Goal: Task Accomplishment & Management: Manage account settings

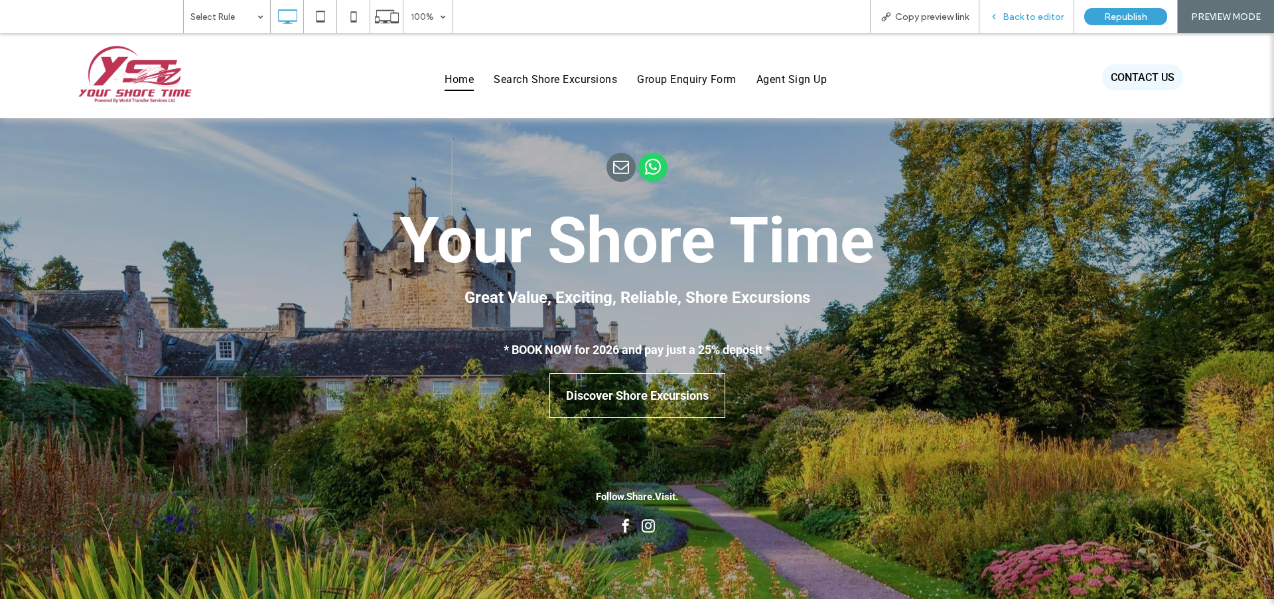
click at [1044, 25] on div "Back to editor" at bounding box center [1027, 16] width 95 height 33
click at [1037, 15] on span "Back to editor" at bounding box center [1033, 16] width 61 height 11
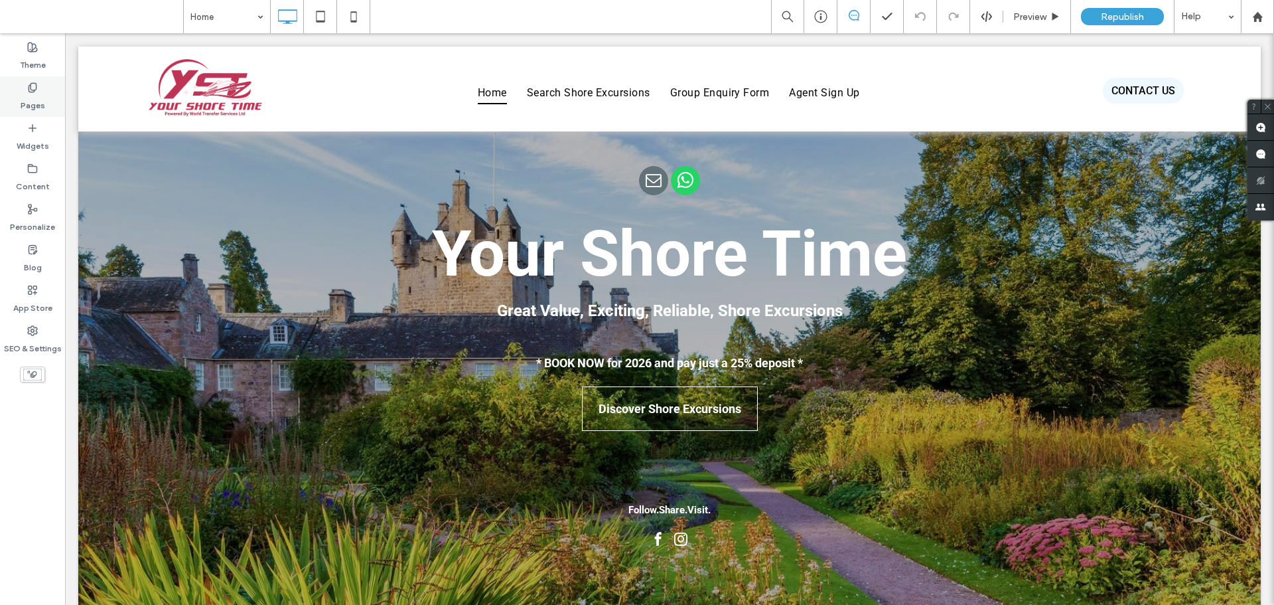
click at [27, 90] on div "Pages" at bounding box center [32, 96] width 65 height 40
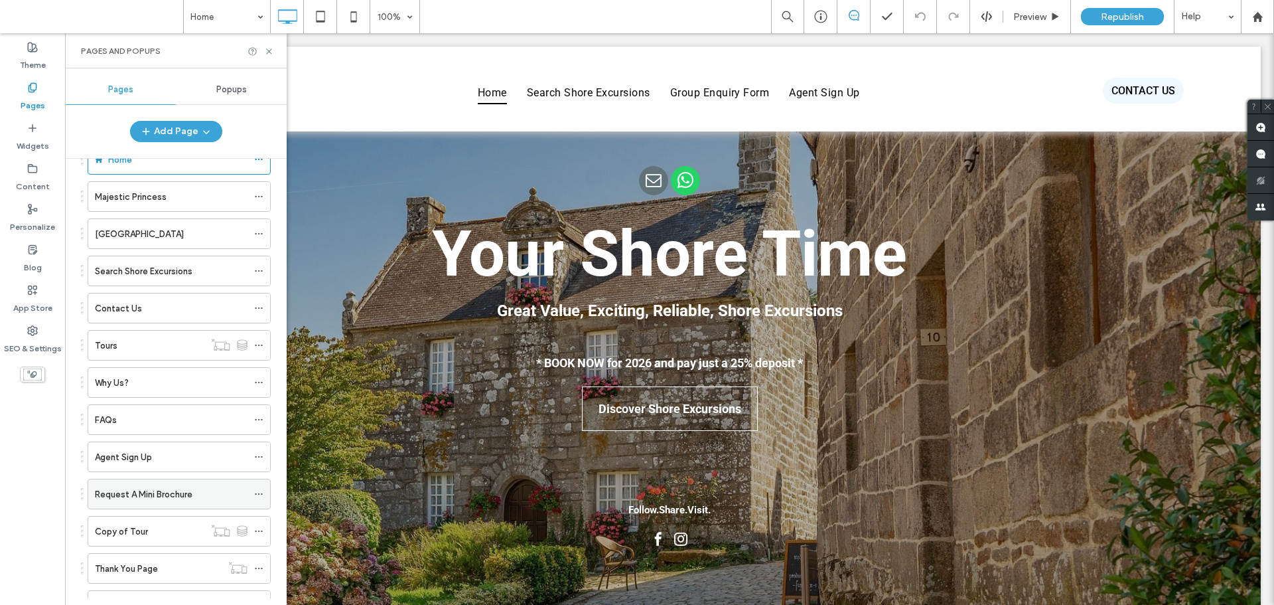
scroll to position [173, 0]
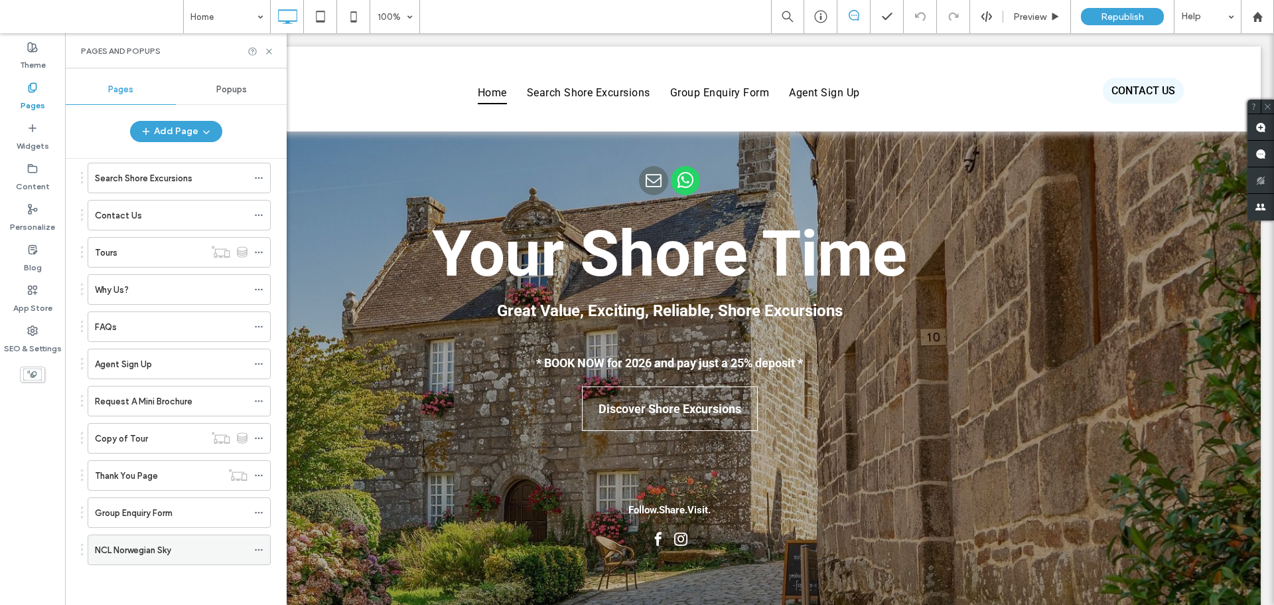
click at [259, 549] on use at bounding box center [258, 550] width 7 height 2
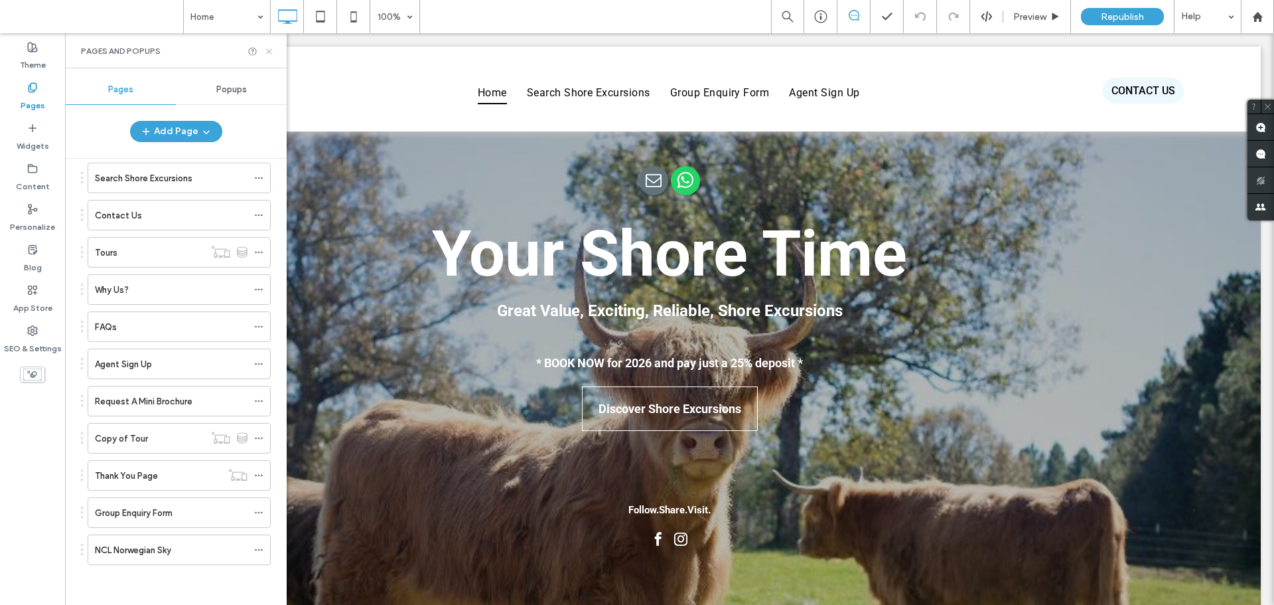
click at [270, 48] on icon at bounding box center [269, 51] width 10 height 10
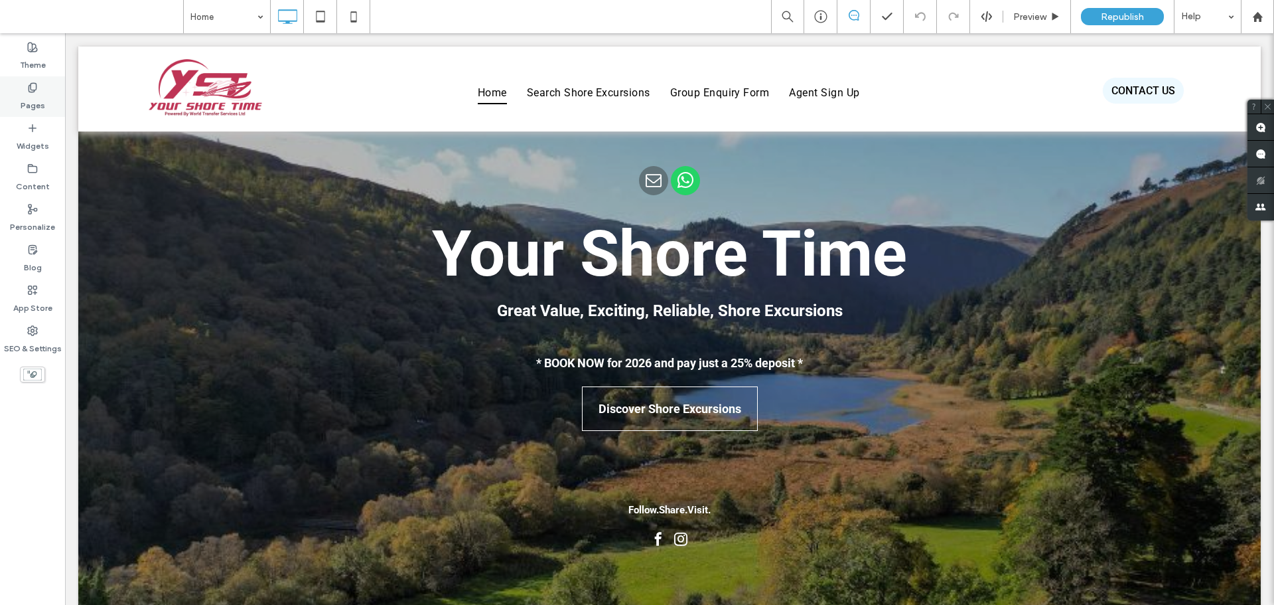
click at [35, 89] on icon at bounding box center [32, 87] width 11 height 11
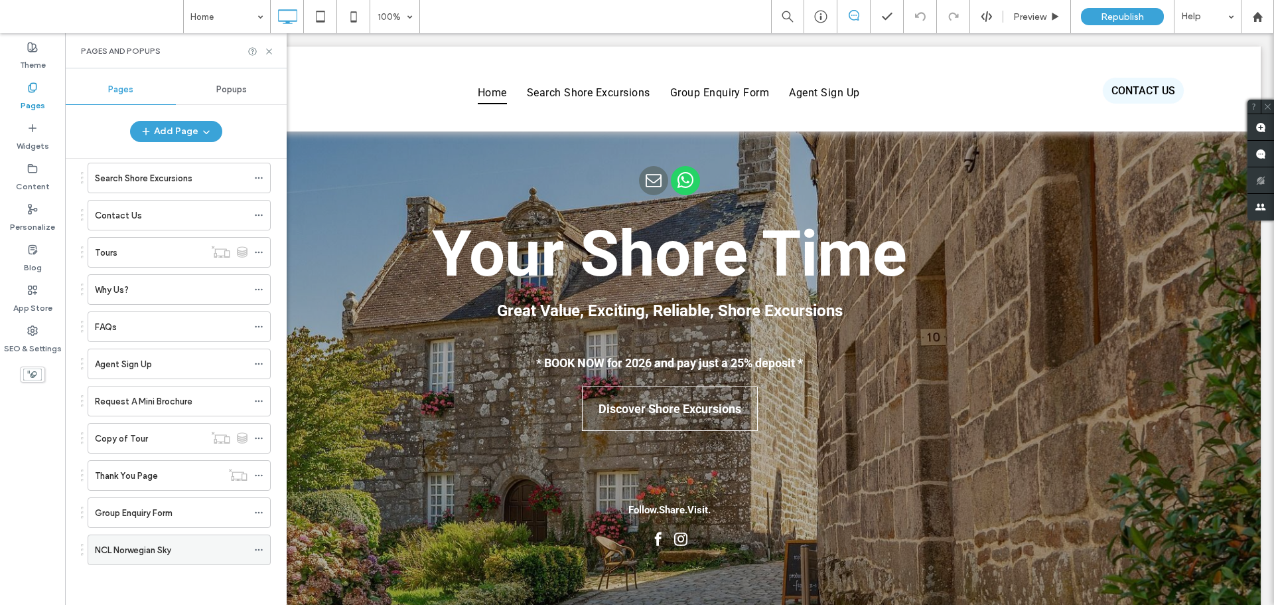
click at [263, 548] on icon at bounding box center [258, 549] width 9 height 9
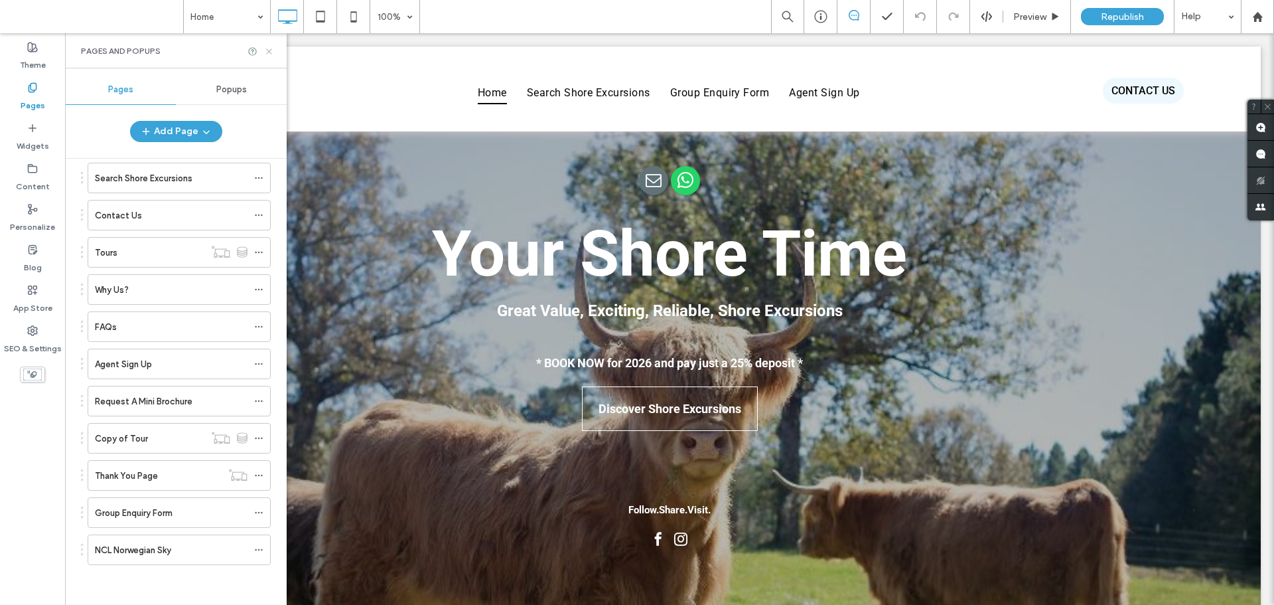
drag, startPoint x: 268, startPoint y: 48, endPoint x: 132, endPoint y: 234, distance: 229.8
click at [268, 48] on icon at bounding box center [269, 51] width 10 height 10
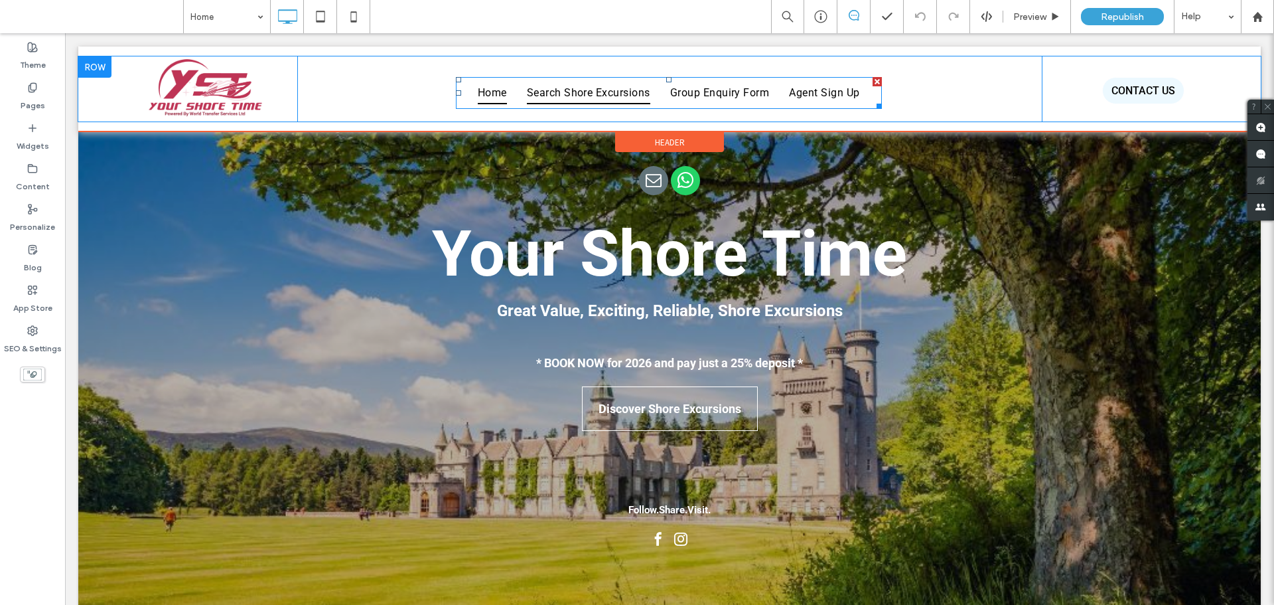
click at [584, 90] on span "Search Shore Excursions" at bounding box center [588, 93] width 123 height 23
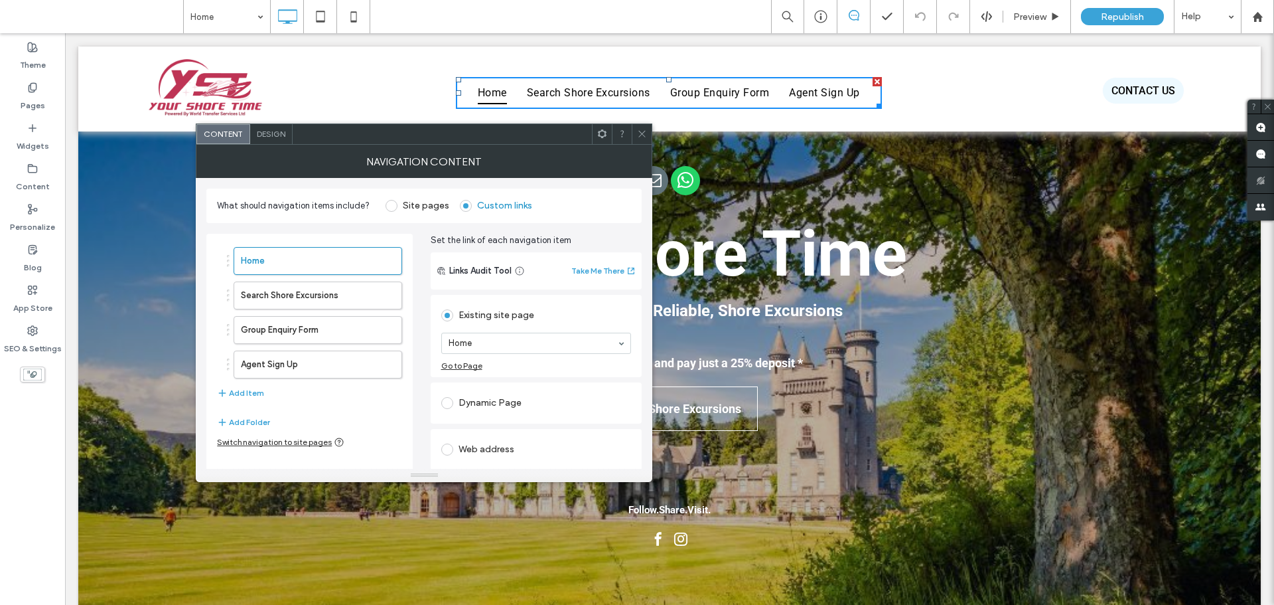
drag, startPoint x: 646, startPoint y: 139, endPoint x: 656, endPoint y: 81, distance: 58.6
click at [646, 139] on span at bounding box center [642, 134] width 10 height 20
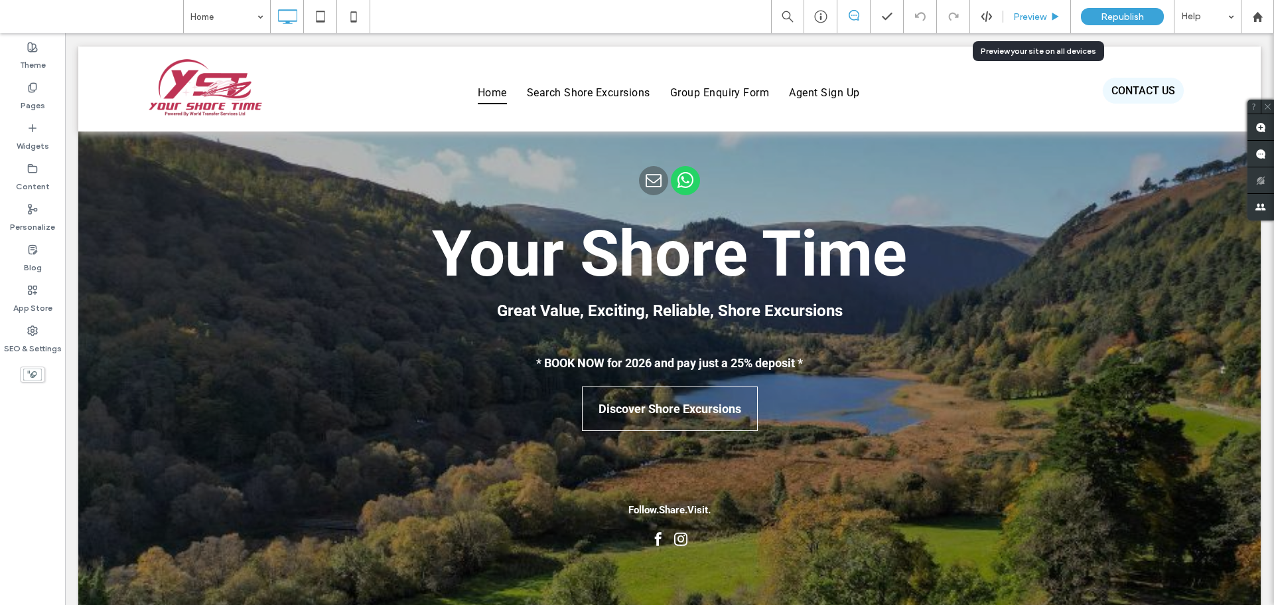
drag, startPoint x: 1062, startPoint y: 21, endPoint x: 664, endPoint y: 64, distance: 400.6
click at [1062, 21] on div "Preview" at bounding box center [1037, 16] width 67 height 11
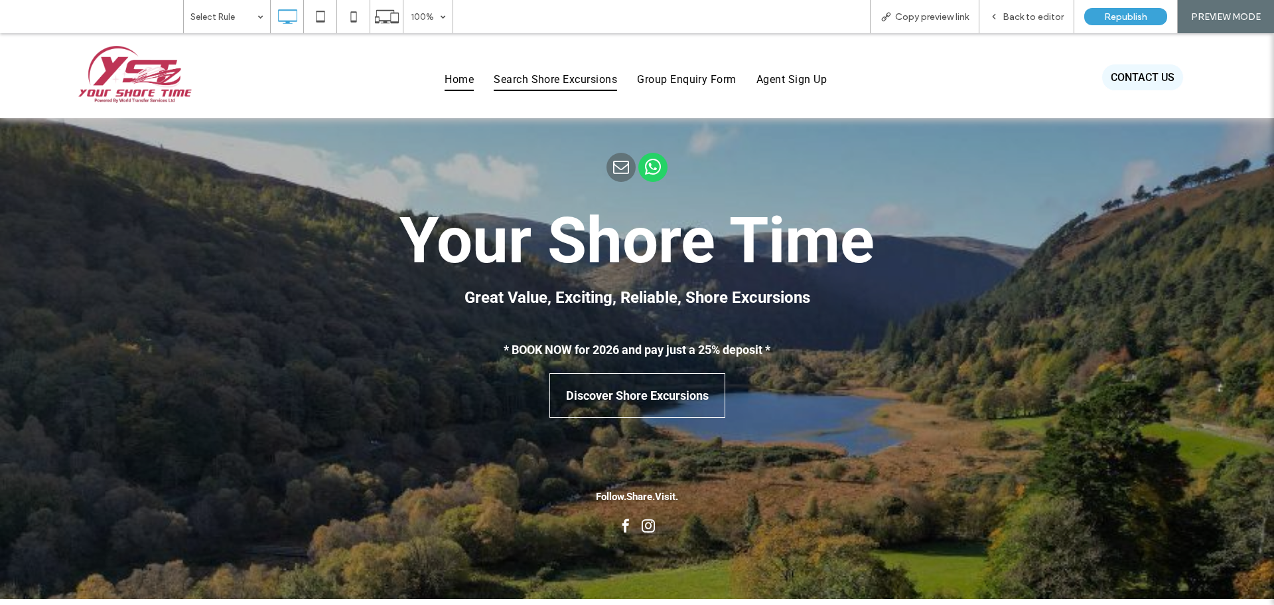
click at [567, 81] on span "Search Shore Excursions" at bounding box center [555, 79] width 123 height 23
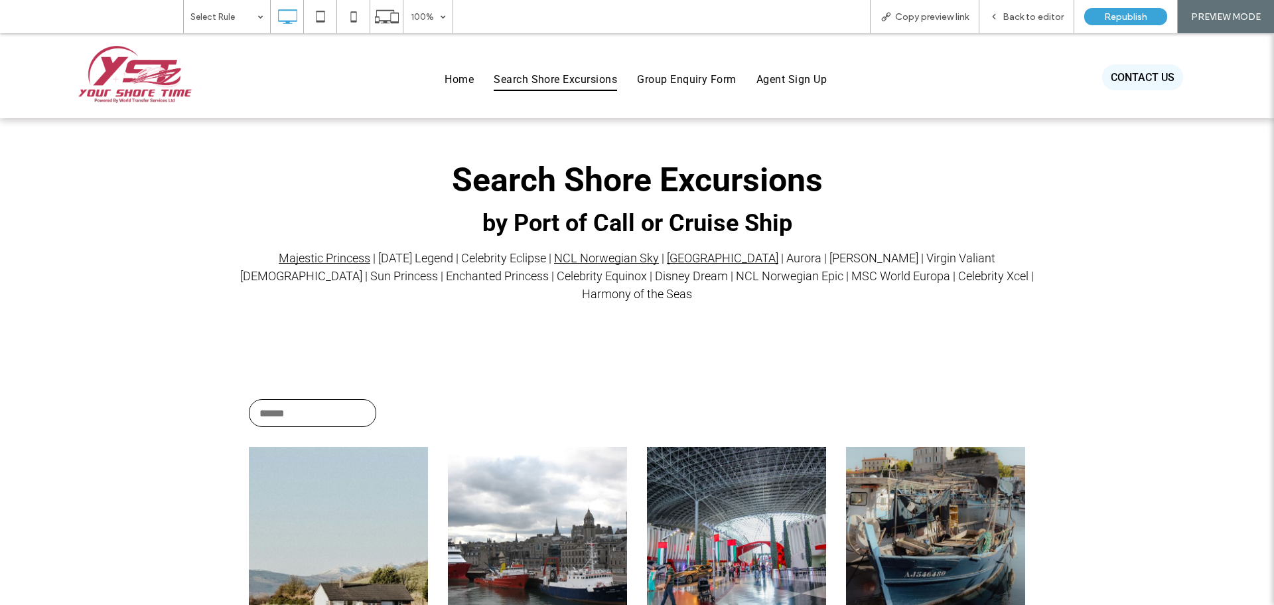
click at [598, 259] on link "NCL Norwegian Sky" at bounding box center [606, 258] width 105 height 14
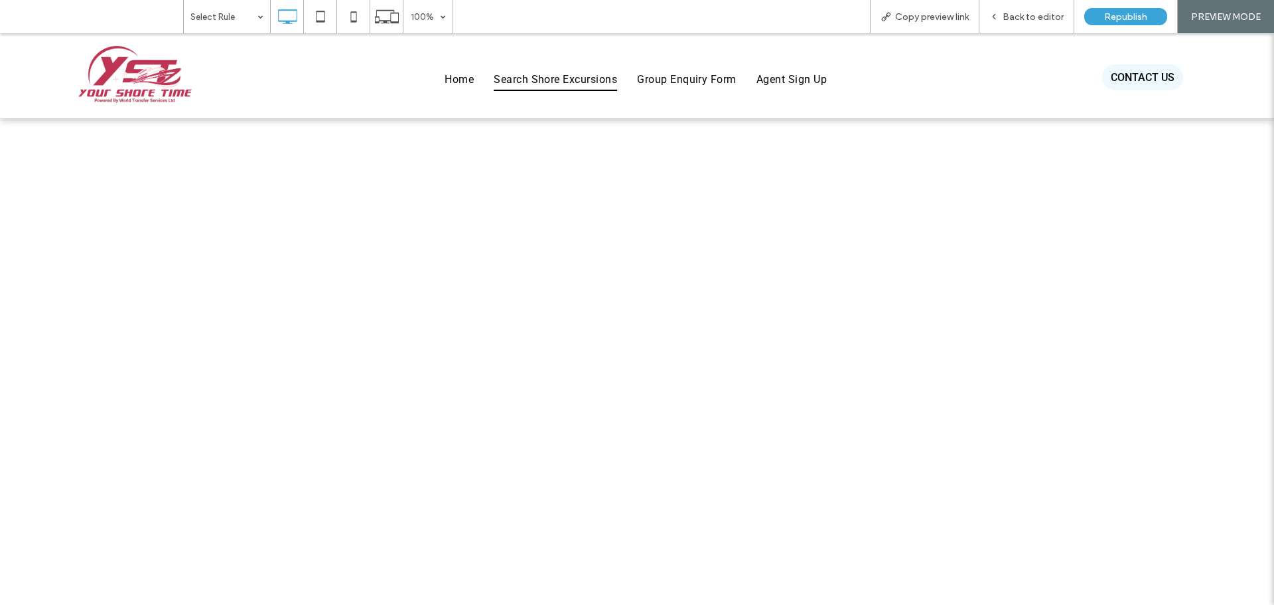
click at [579, 78] on span "Search Shore Excursions" at bounding box center [555, 79] width 123 height 23
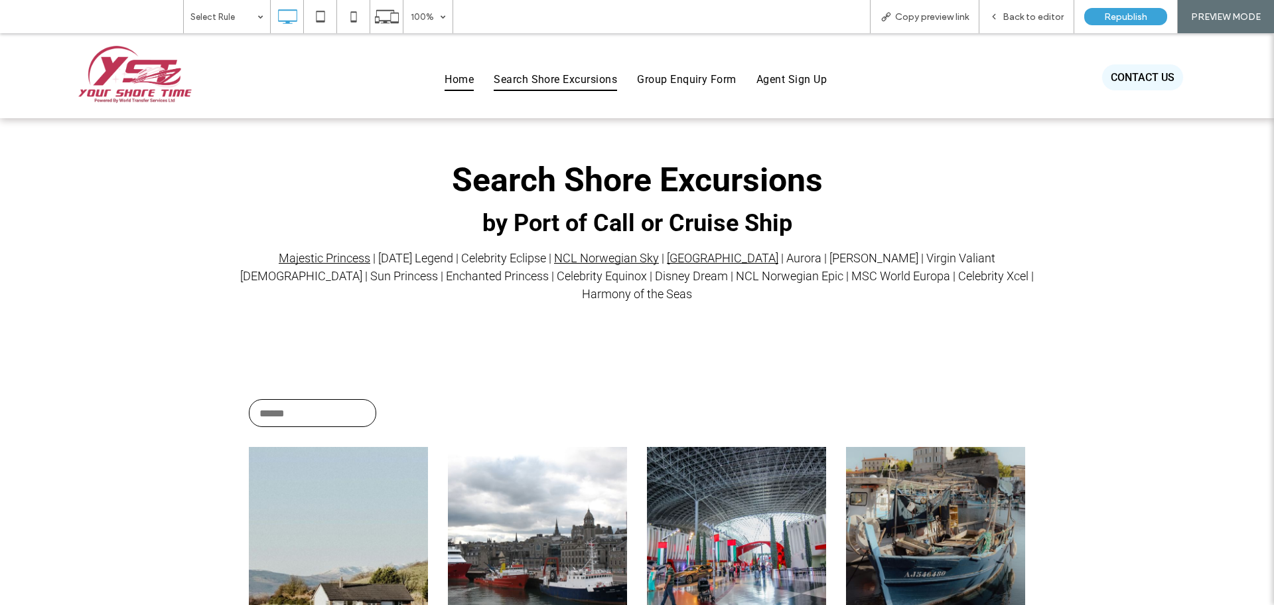
click at [460, 78] on span "Home" at bounding box center [459, 79] width 29 height 23
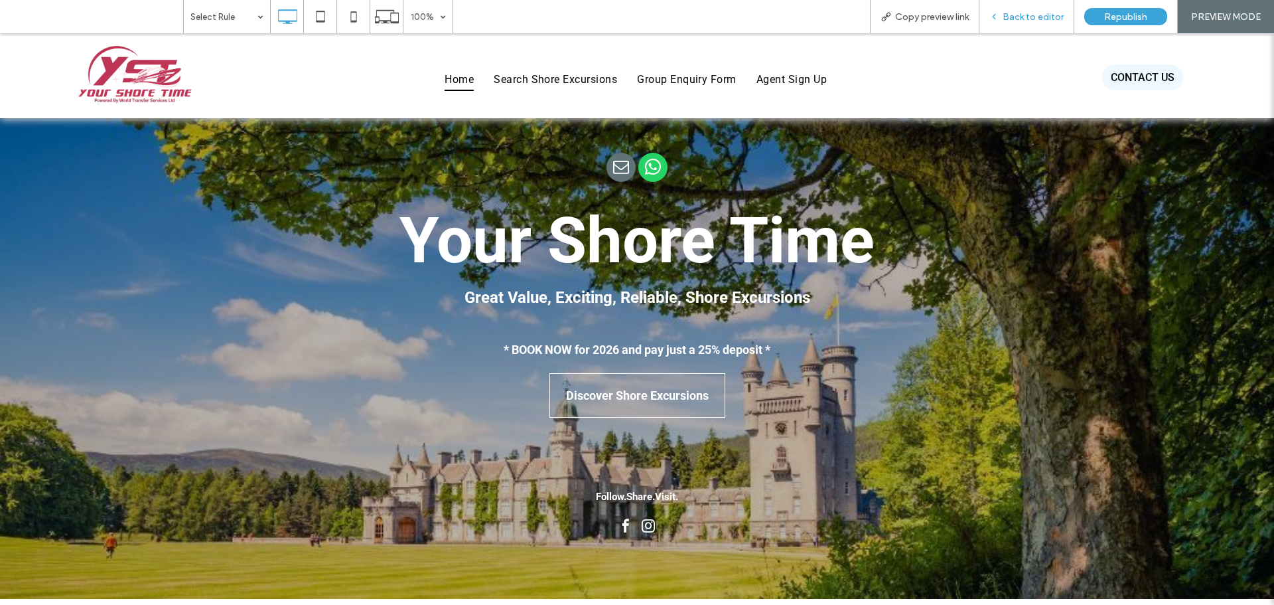
click at [1052, 25] on div "Back to editor" at bounding box center [1027, 16] width 95 height 33
click at [1028, 15] on span "Back to editor" at bounding box center [1033, 16] width 61 height 11
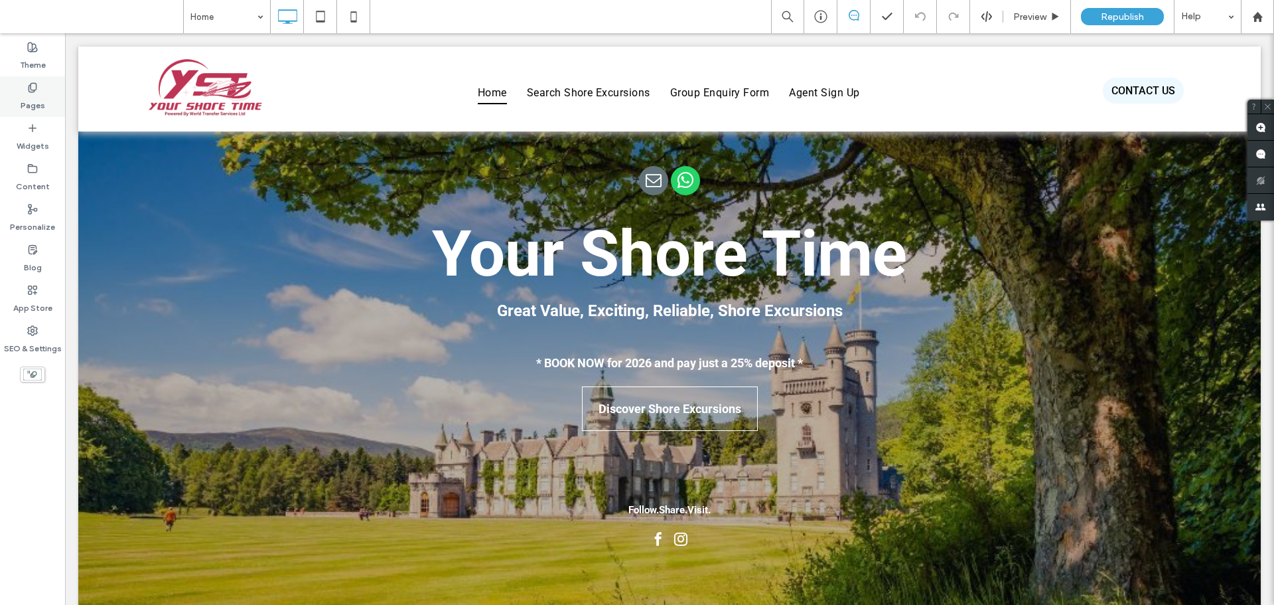
click at [32, 96] on label "Pages" at bounding box center [33, 102] width 25 height 19
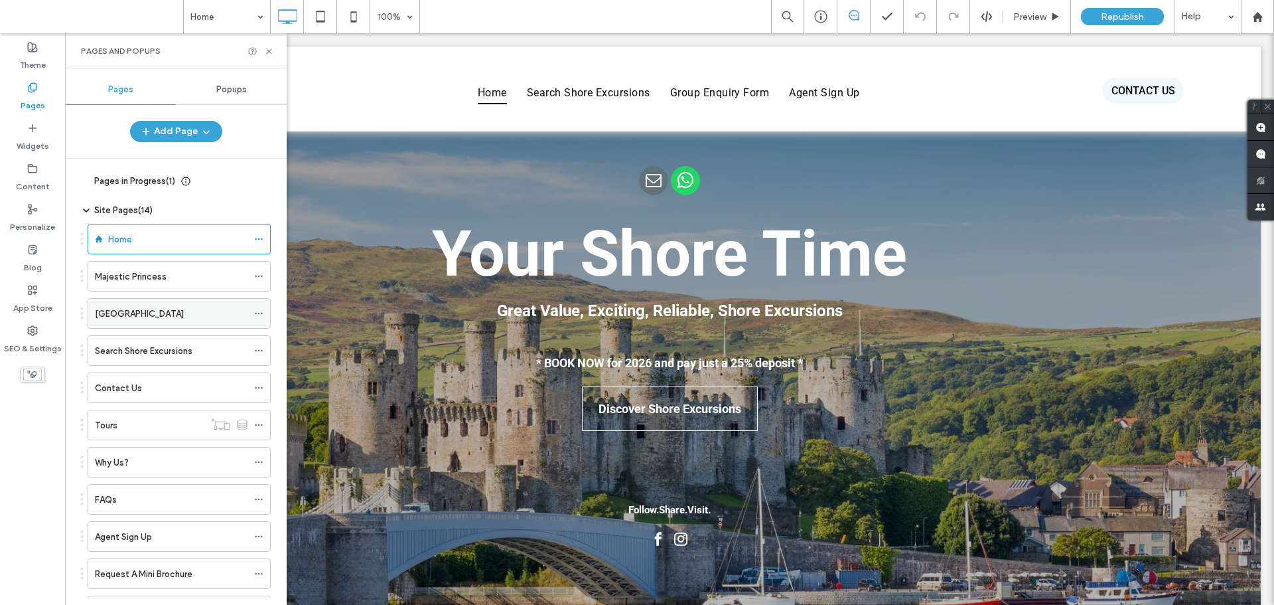
click at [264, 316] on div at bounding box center [262, 313] width 16 height 20
click at [262, 315] on icon at bounding box center [258, 313] width 9 height 9
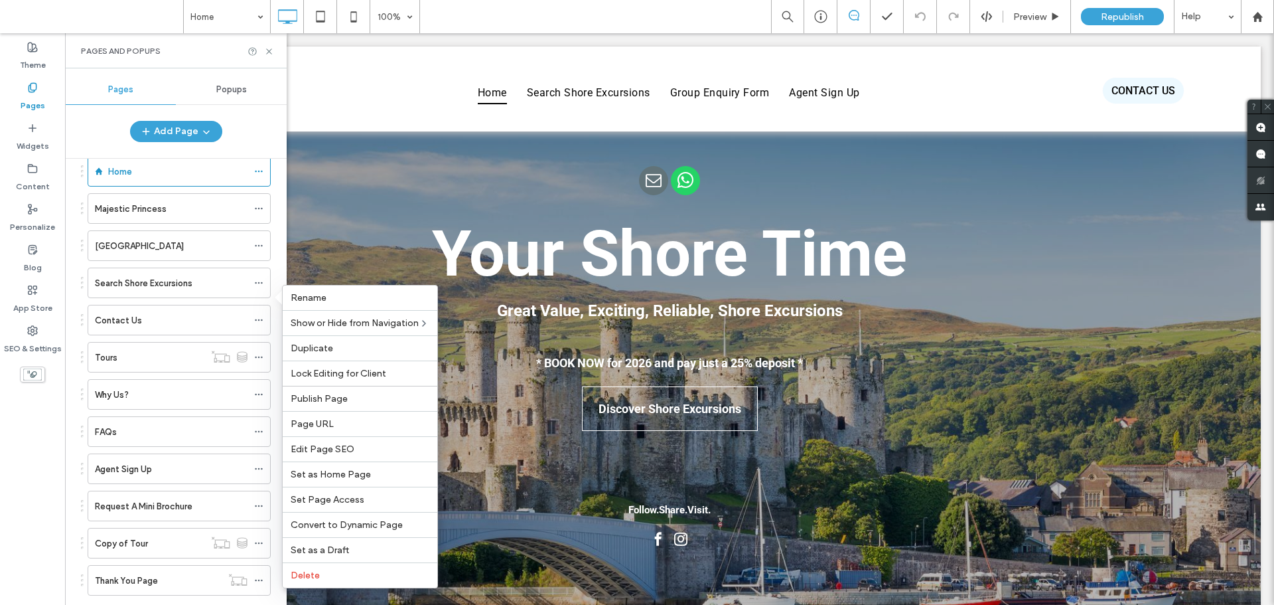
scroll to position [173, 0]
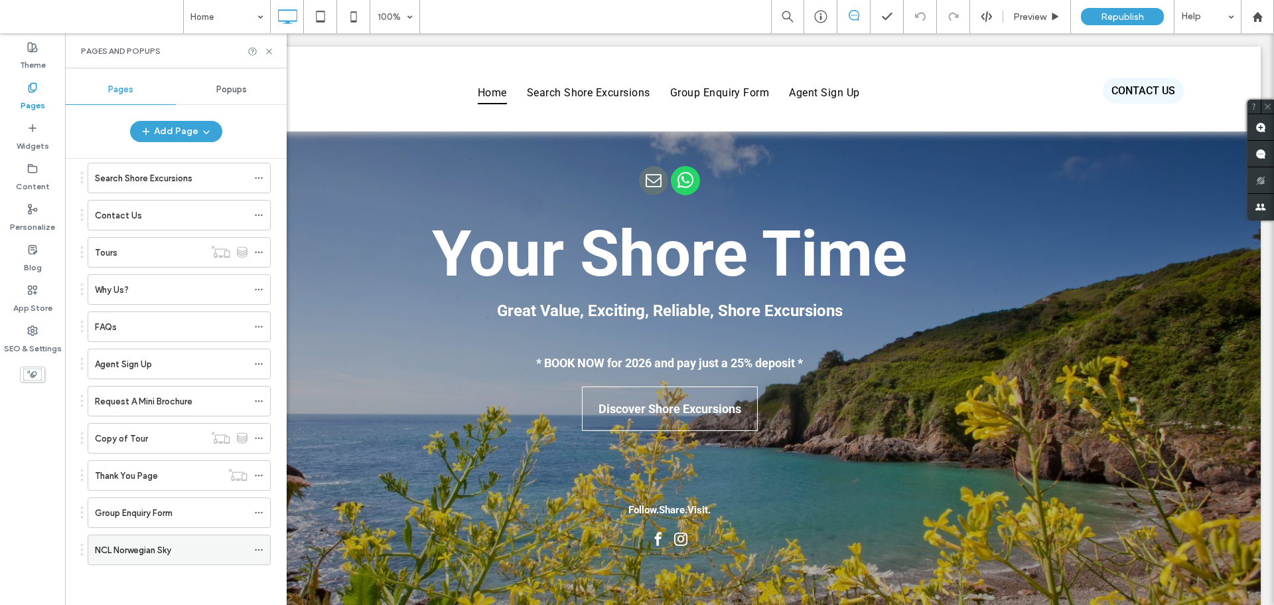
click at [258, 548] on icon at bounding box center [258, 549] width 9 height 9
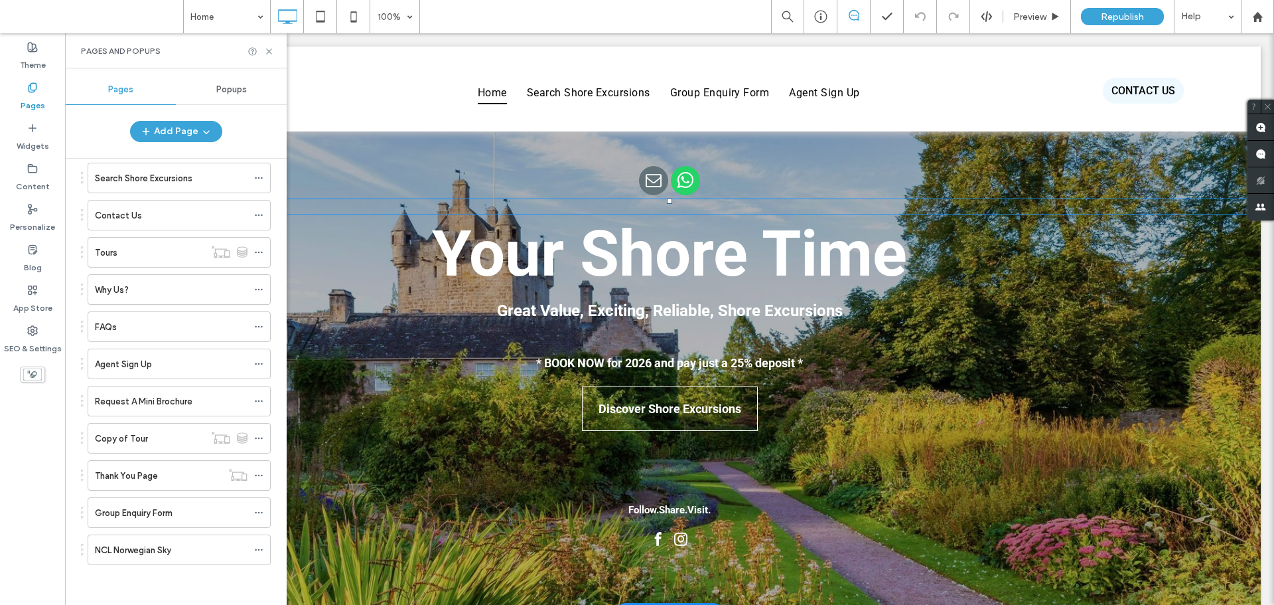
click at [319, 214] on div at bounding box center [669, 206] width 1183 height 17
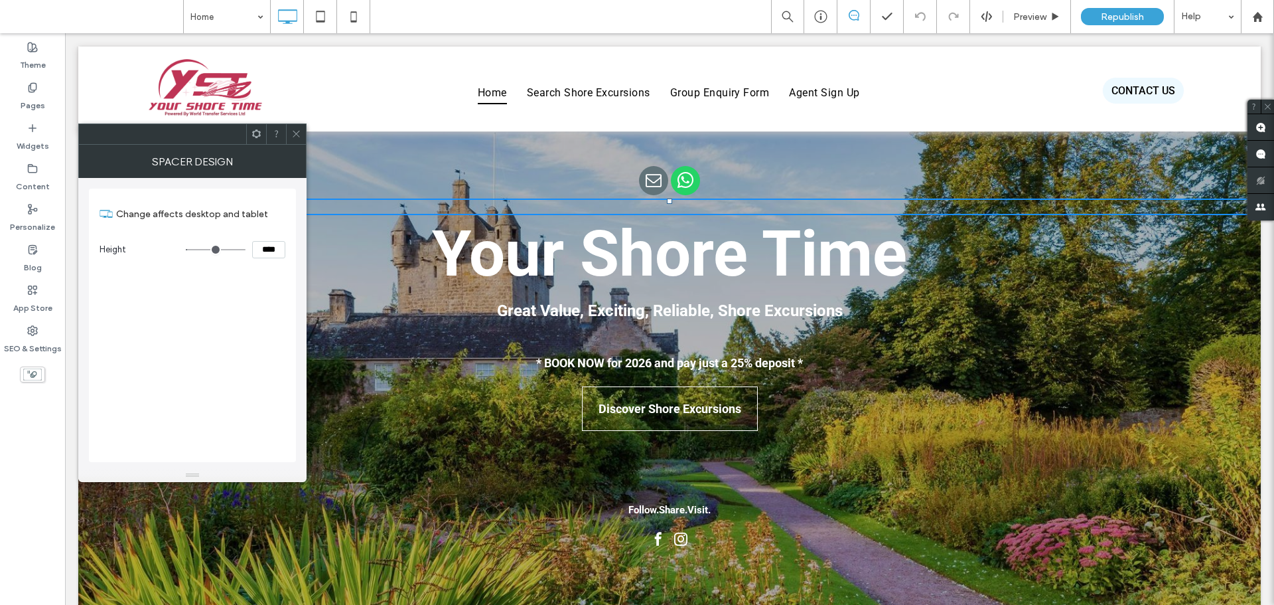
click at [290, 138] on div at bounding box center [296, 134] width 20 height 20
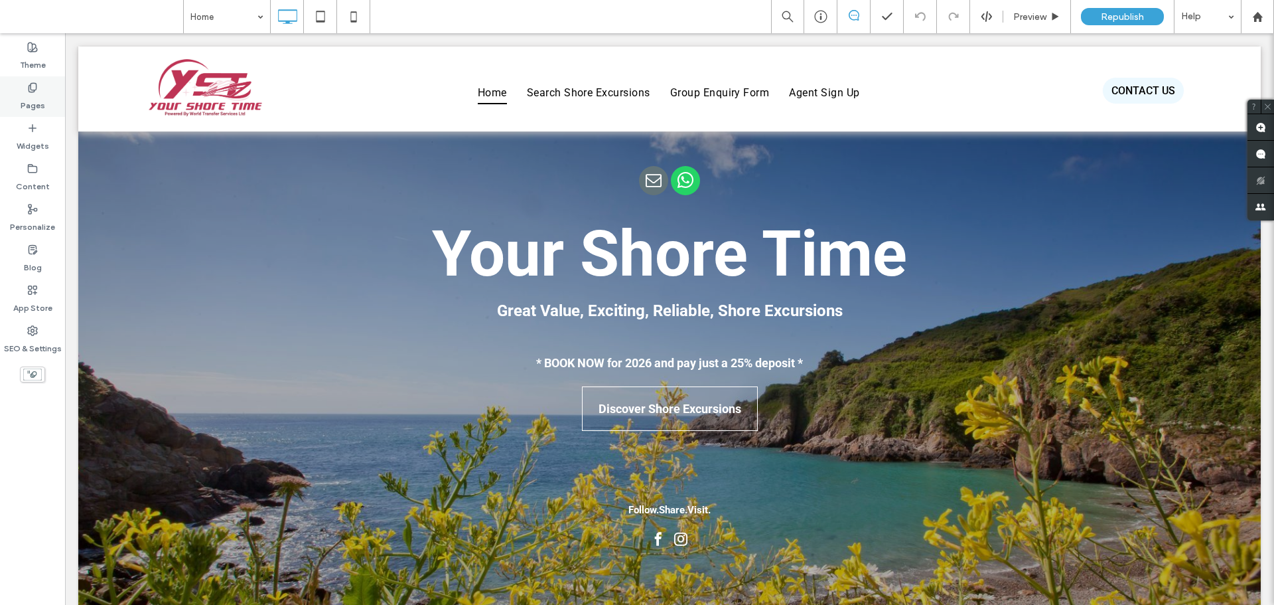
drag, startPoint x: 50, startPoint y: 95, endPoint x: 48, endPoint y: 102, distance: 7.4
click at [50, 95] on div "Pages" at bounding box center [32, 96] width 65 height 40
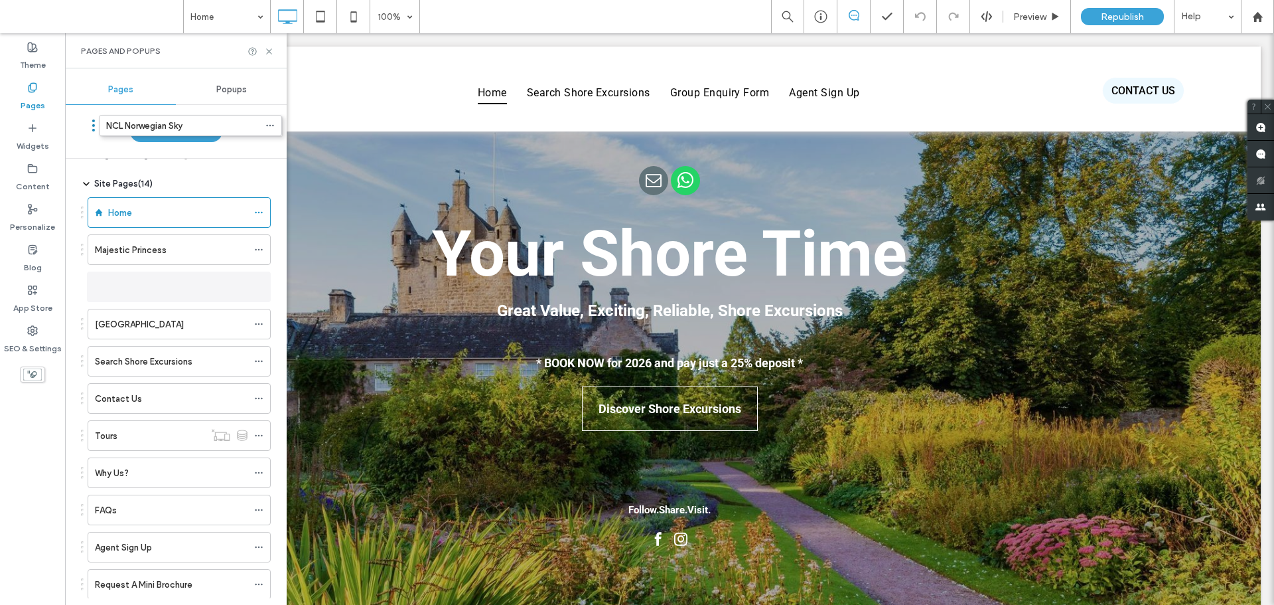
scroll to position [0, 0]
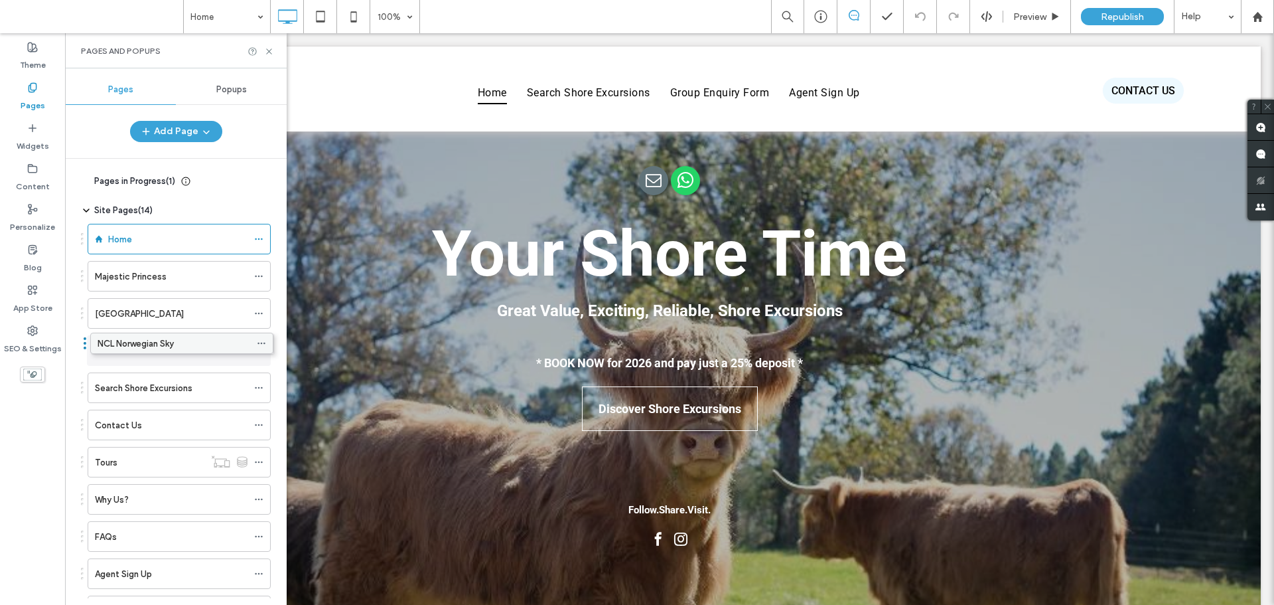
drag, startPoint x: 190, startPoint y: 553, endPoint x: 192, endPoint y: 351, distance: 201.8
click at [256, 312] on icon at bounding box center [258, 313] width 9 height 9
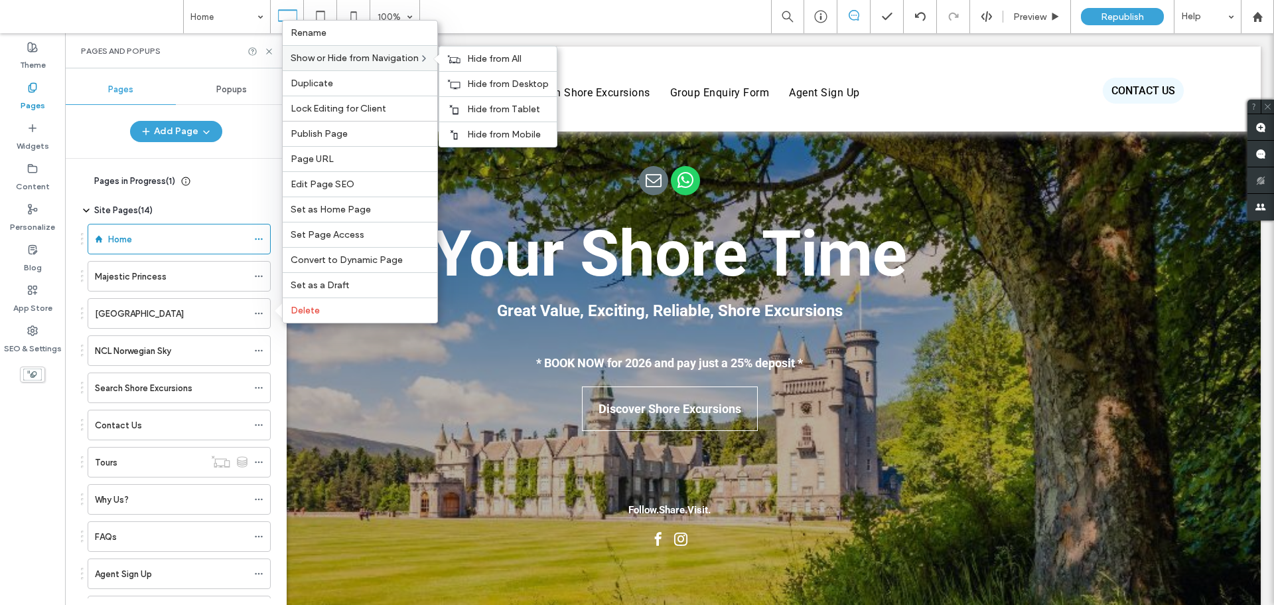
click at [397, 62] on span "Show or Hide from Navigation" at bounding box center [355, 57] width 128 height 11
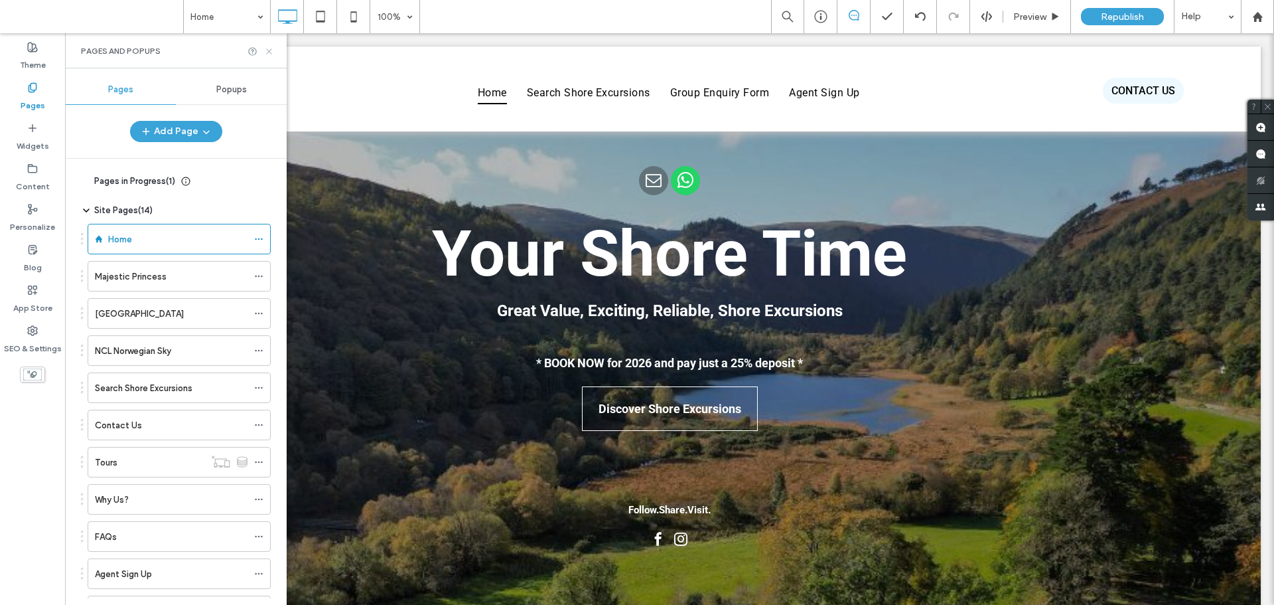
click at [273, 54] on icon at bounding box center [269, 51] width 10 height 10
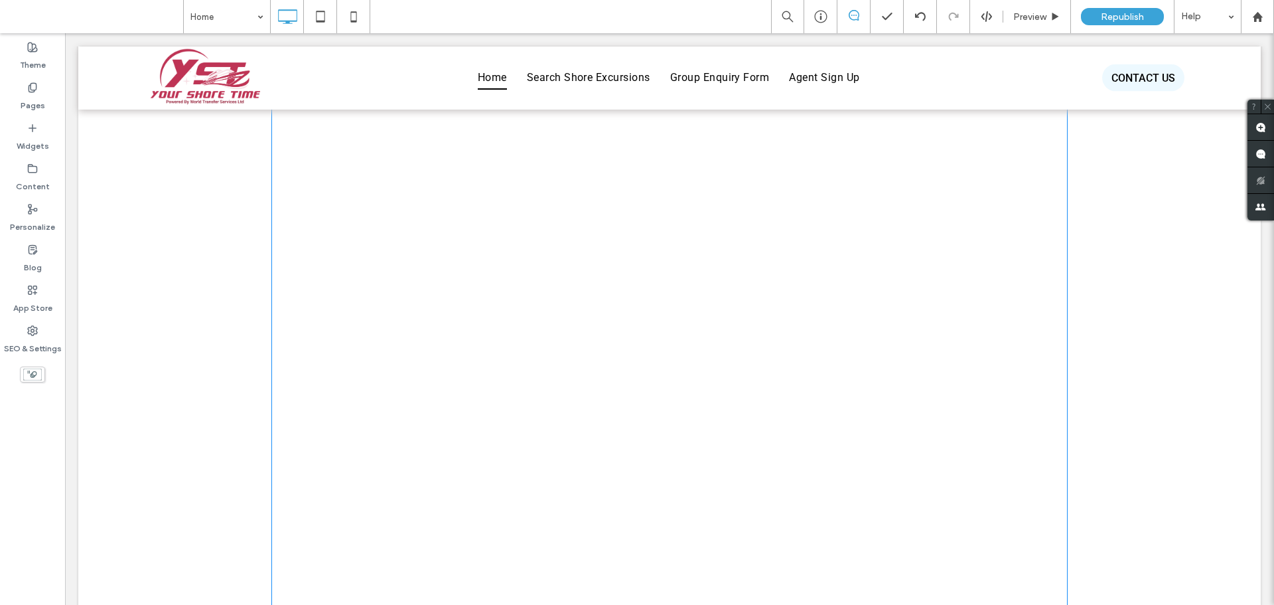
scroll to position [1858, 0]
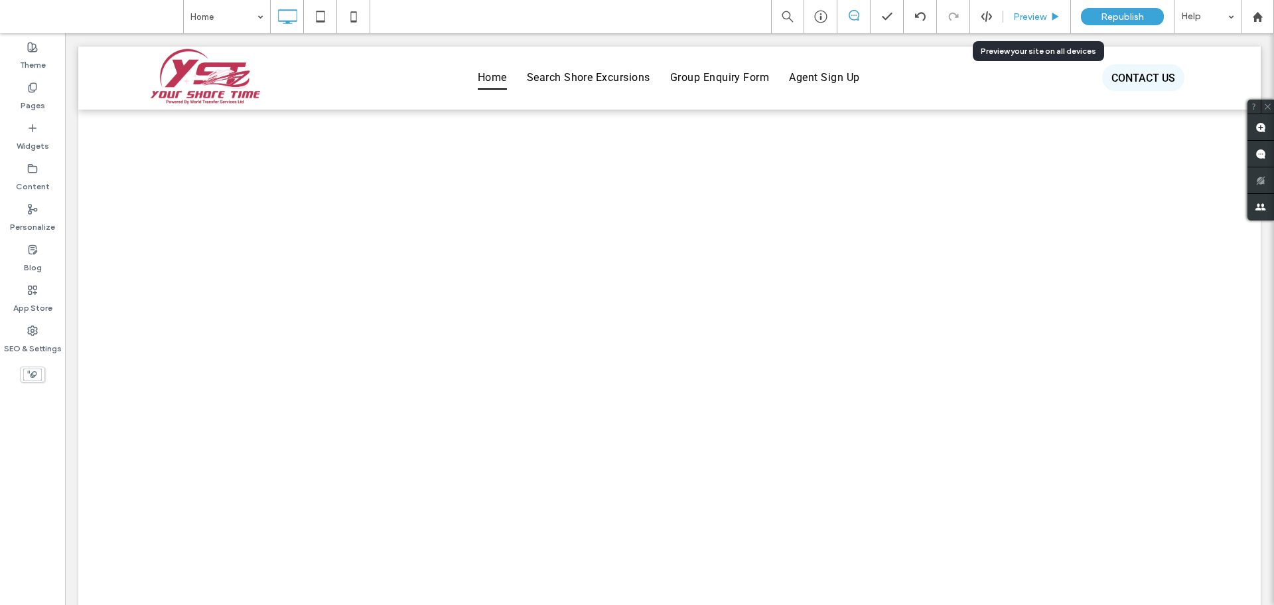
click at [1024, 21] on span "Preview" at bounding box center [1030, 16] width 33 height 11
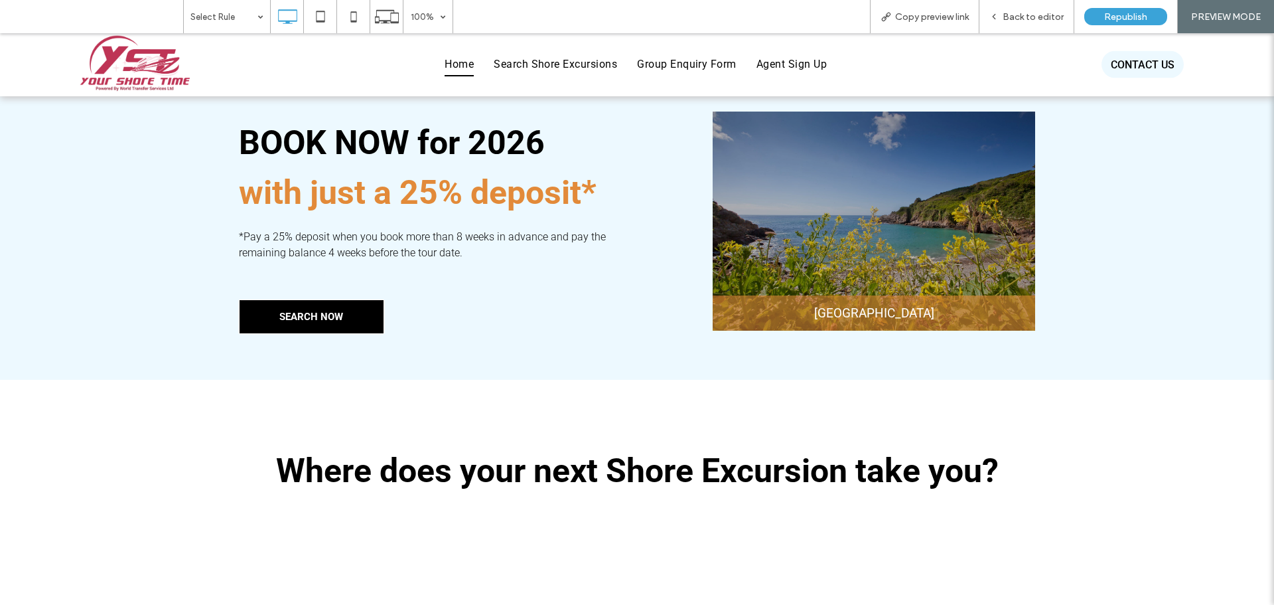
scroll to position [820, 0]
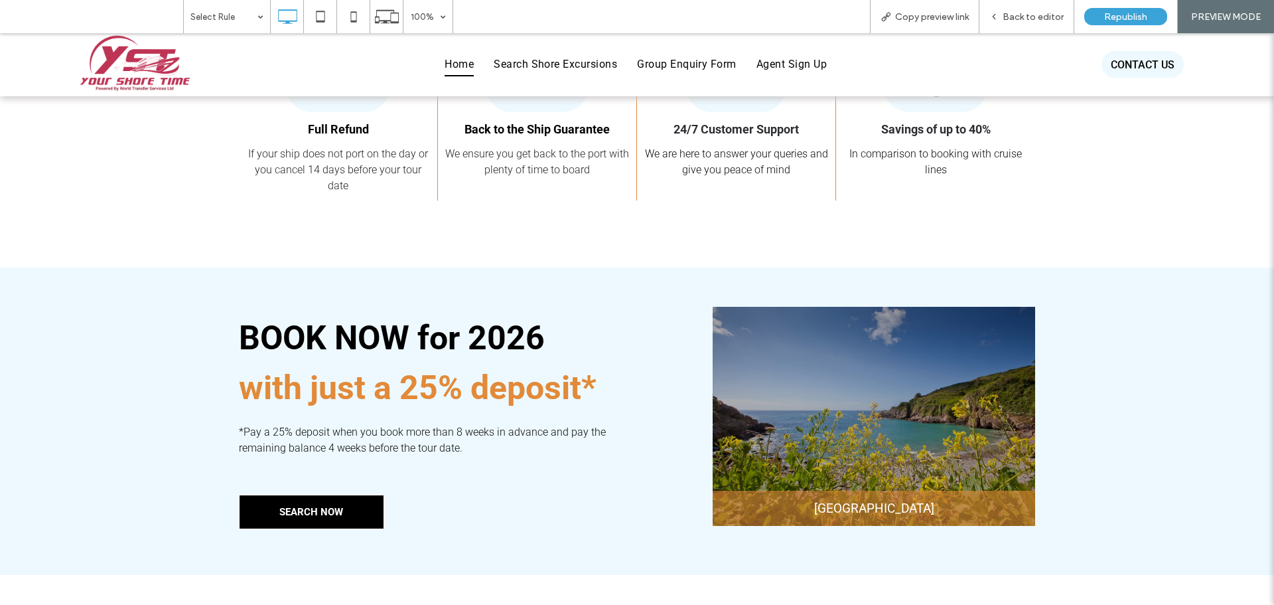
click at [463, 67] on span "Home" at bounding box center [459, 64] width 29 height 23
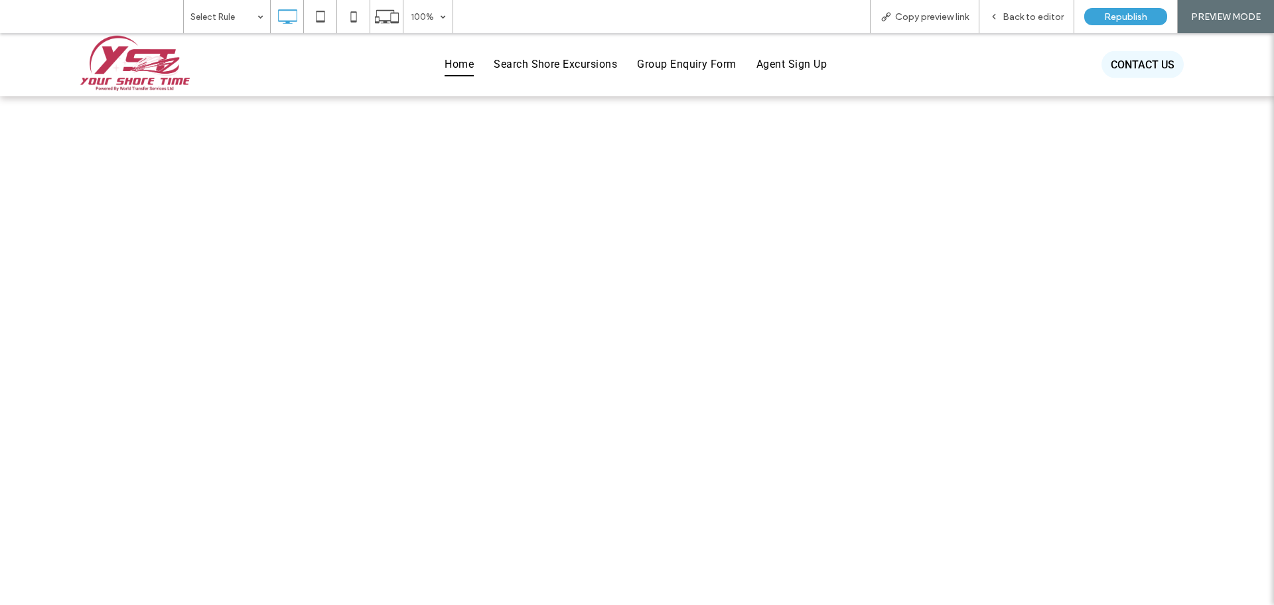
scroll to position [3387, 0]
click at [1025, 23] on div "Back to editor" at bounding box center [1027, 16] width 95 height 33
click at [1023, 13] on span "Back to editor" at bounding box center [1033, 16] width 61 height 11
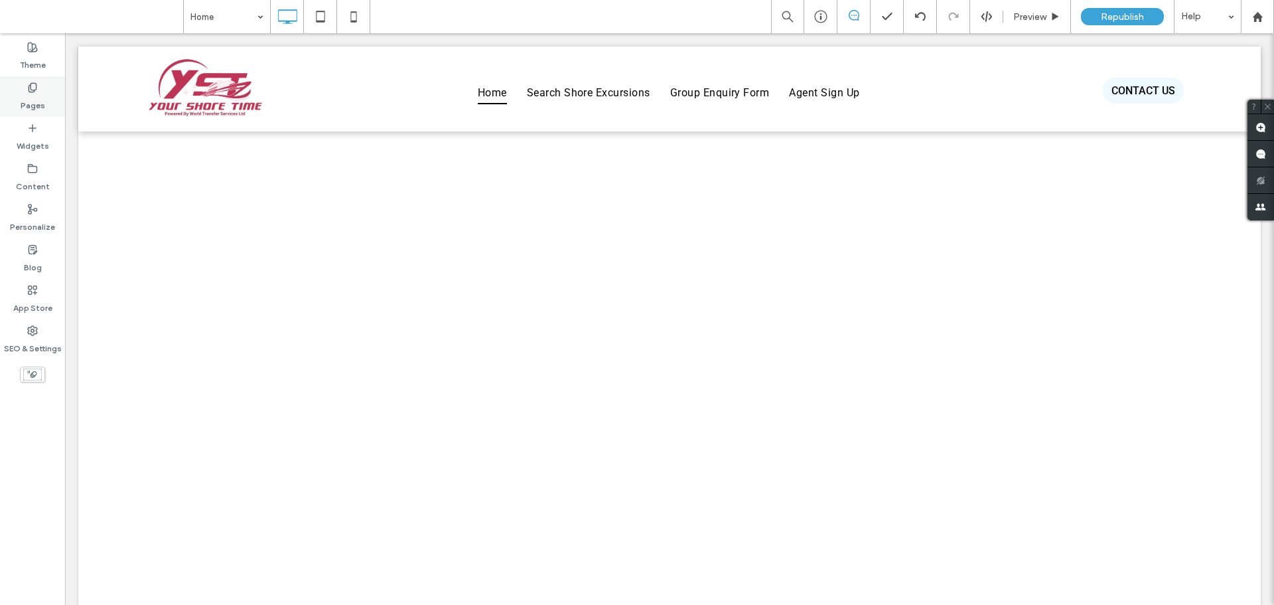
click at [39, 98] on label "Pages" at bounding box center [33, 102] width 25 height 19
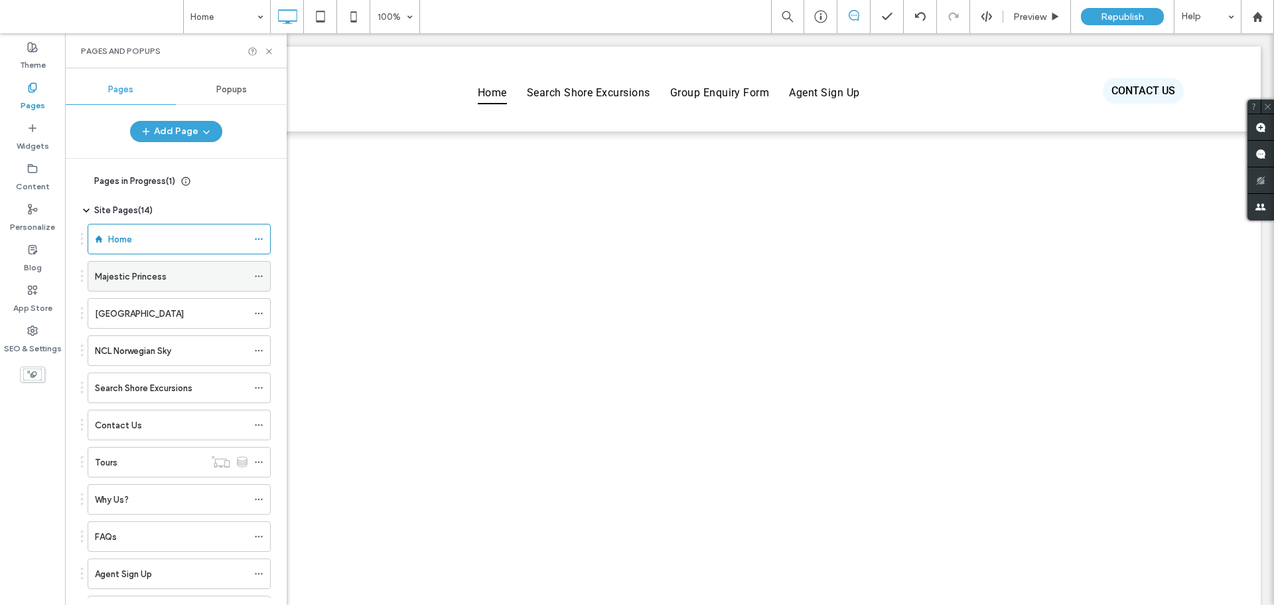
click at [256, 275] on use at bounding box center [258, 276] width 7 height 2
click at [258, 309] on icon at bounding box center [258, 313] width 9 height 9
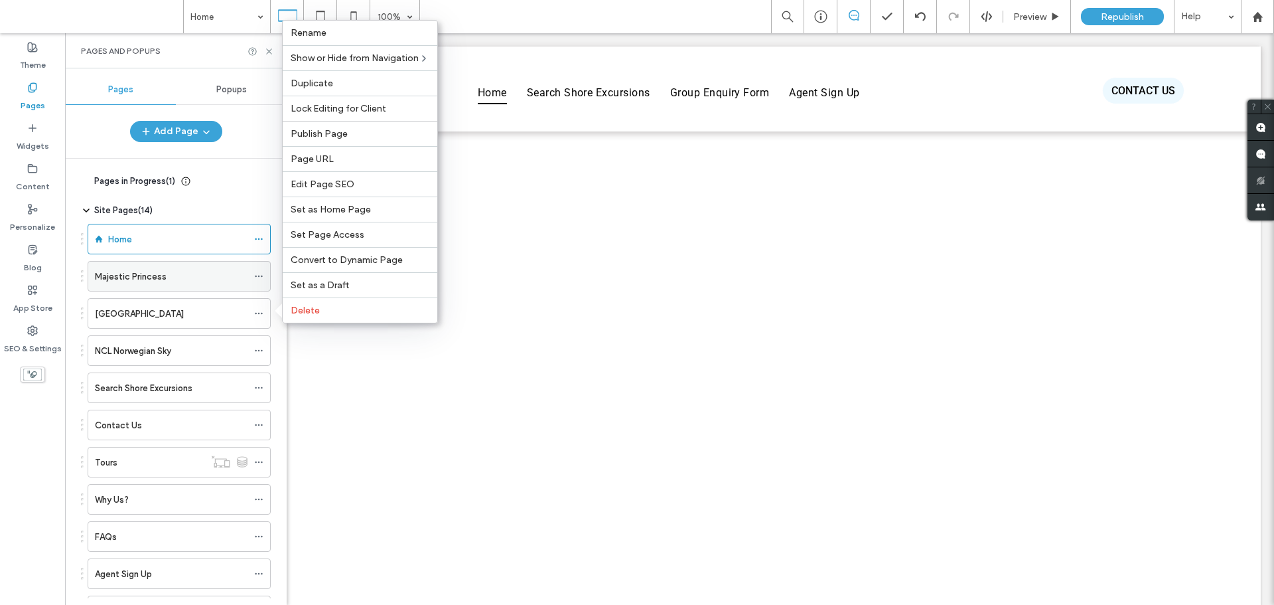
click at [261, 277] on icon at bounding box center [258, 275] width 9 height 9
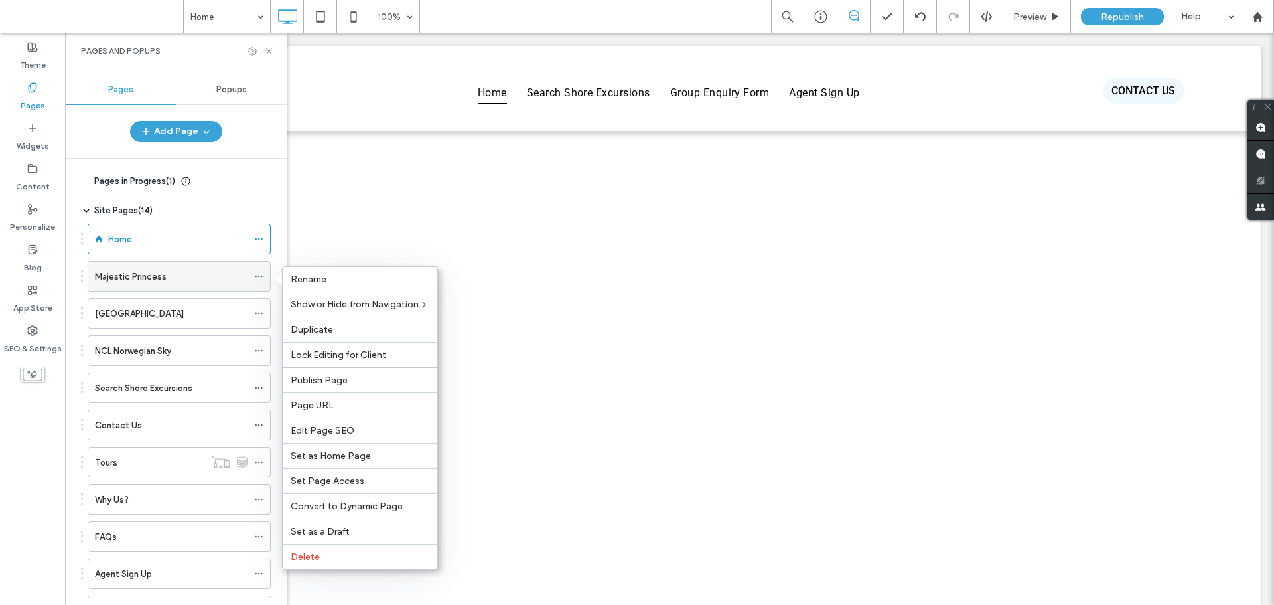
click at [257, 277] on icon at bounding box center [258, 275] width 9 height 9
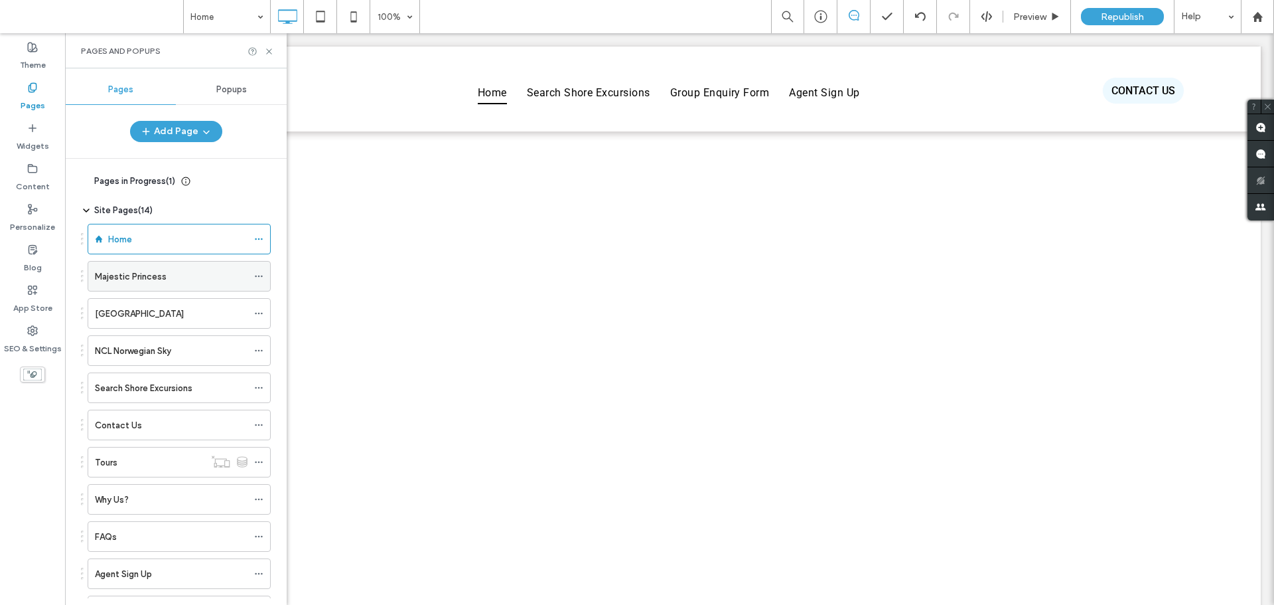
click at [257, 276] on icon at bounding box center [258, 275] width 9 height 9
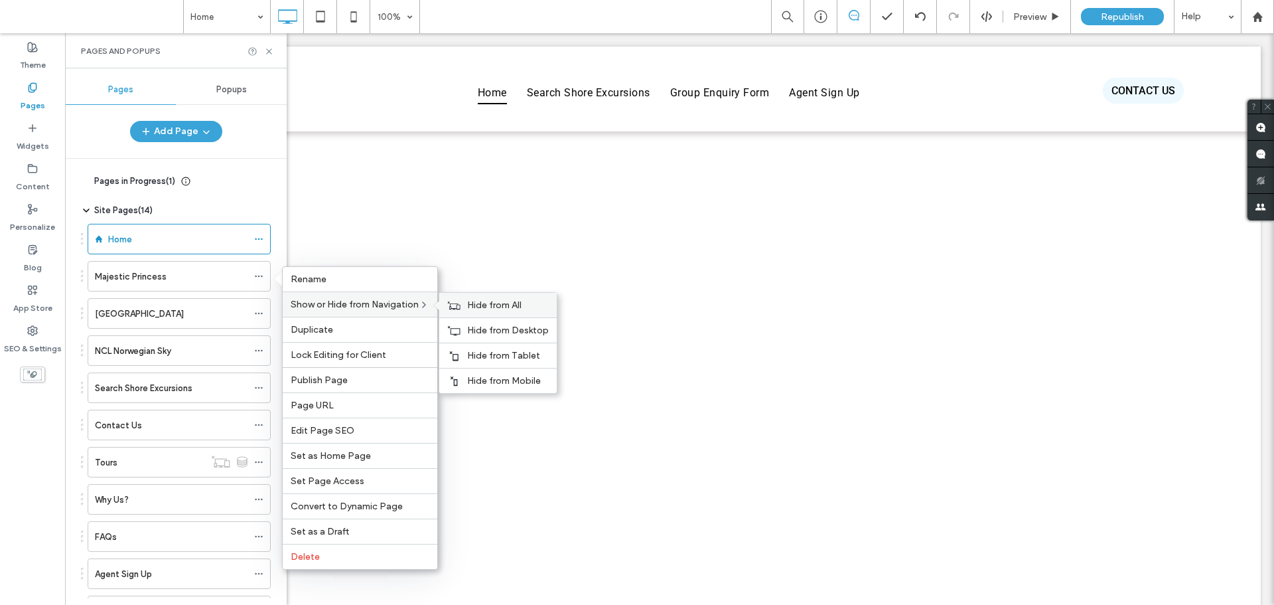
click at [461, 309] on icon at bounding box center [453, 305] width 13 height 9
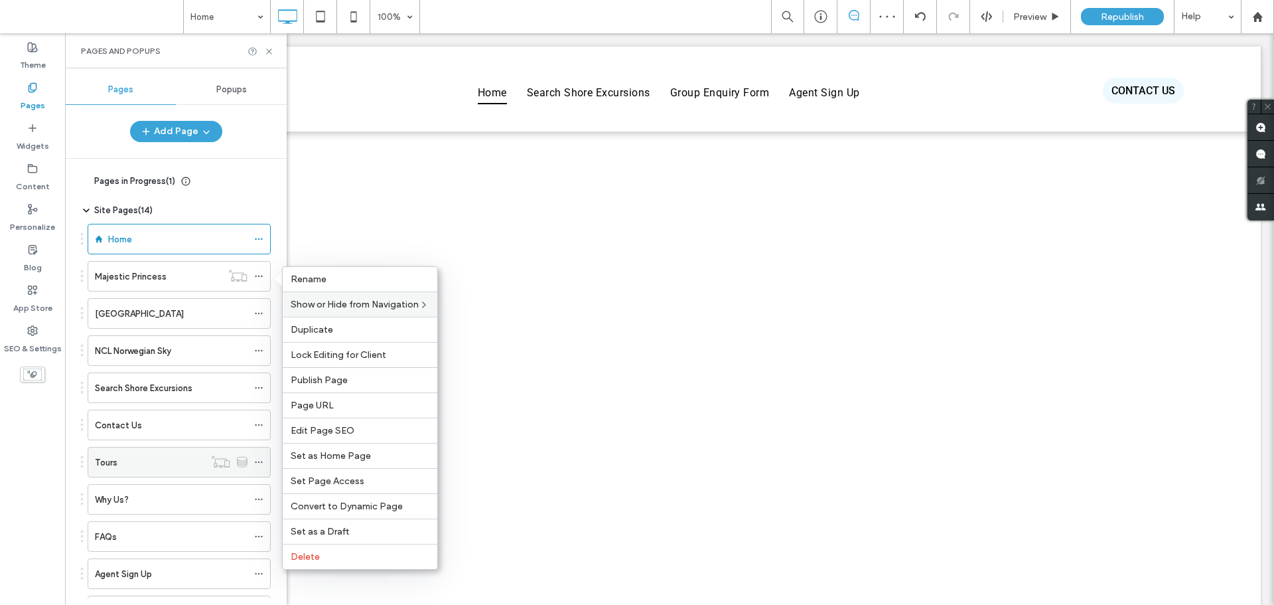
click at [260, 463] on icon at bounding box center [258, 461] width 9 height 9
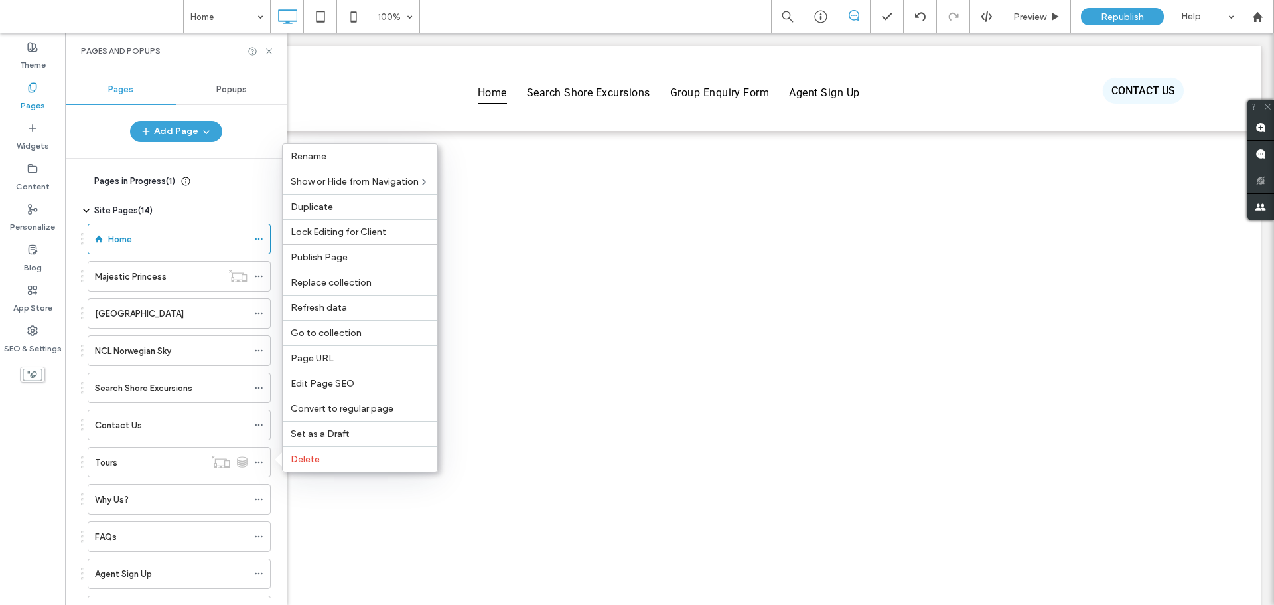
click at [277, 481] on div "Pages in Progress ( 1 ) New Page Site Pages ( 14 ) Home Majestic Princess [GEOG…" at bounding box center [184, 378] width 206 height 439
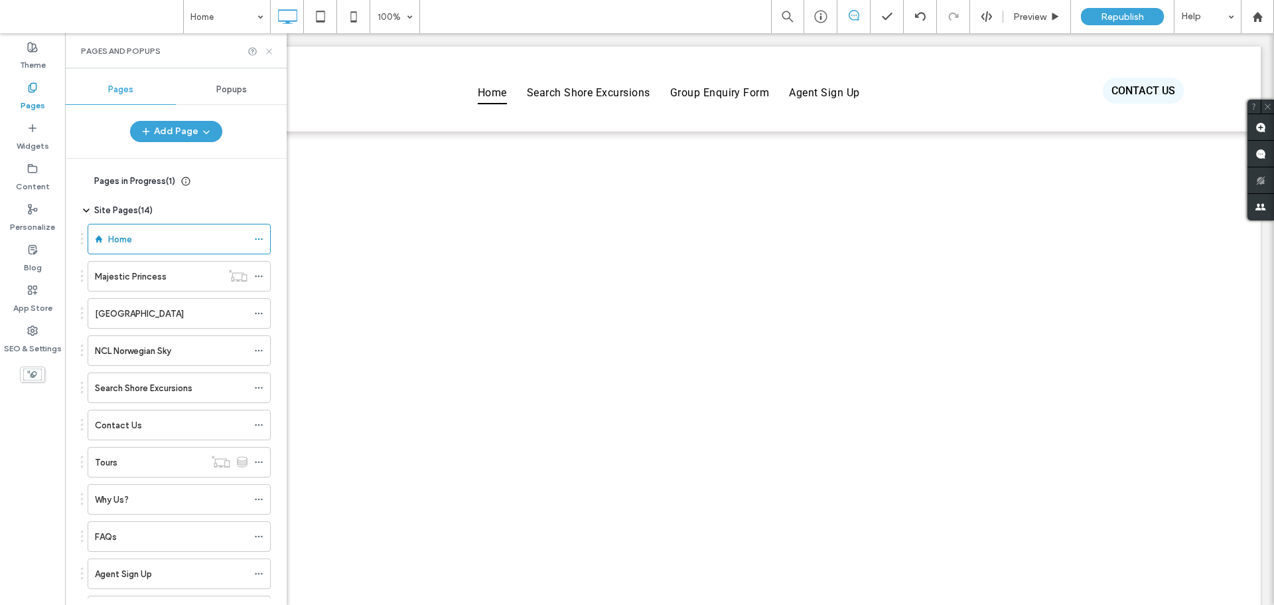
click at [271, 50] on icon at bounding box center [269, 51] width 10 height 10
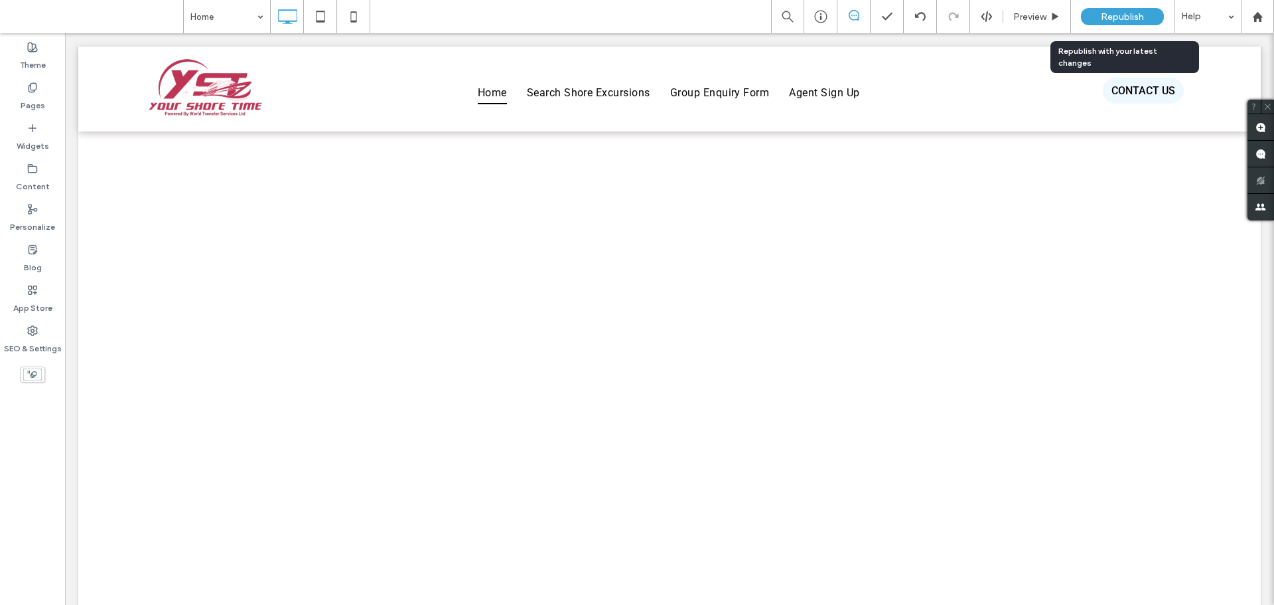
click at [1115, 15] on span "Republish" at bounding box center [1122, 16] width 43 height 11
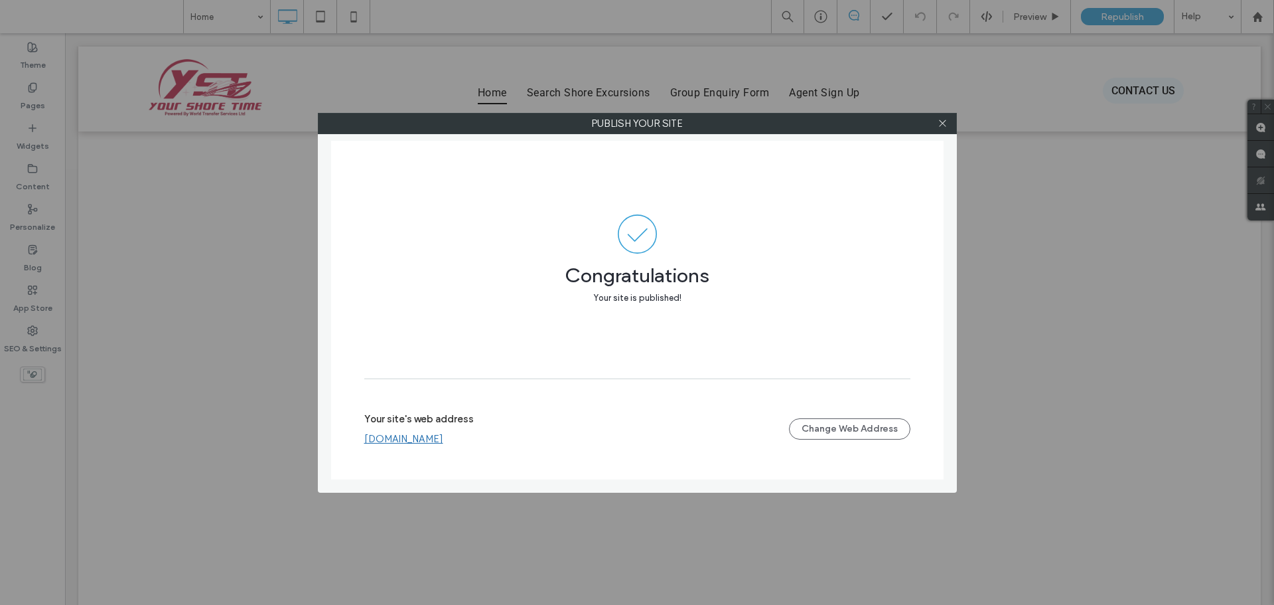
click at [937, 117] on div at bounding box center [943, 123] width 20 height 20
click at [942, 123] on icon at bounding box center [943, 123] width 10 height 10
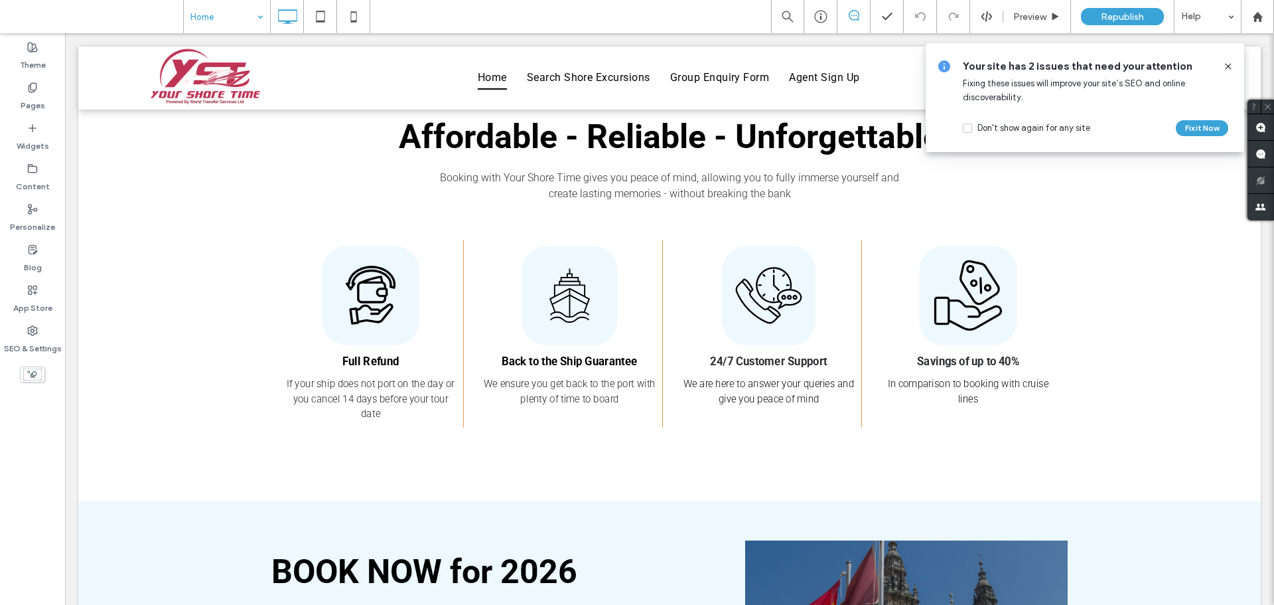
scroll to position [334, 0]
